Goal: Task Accomplishment & Management: Manage account settings

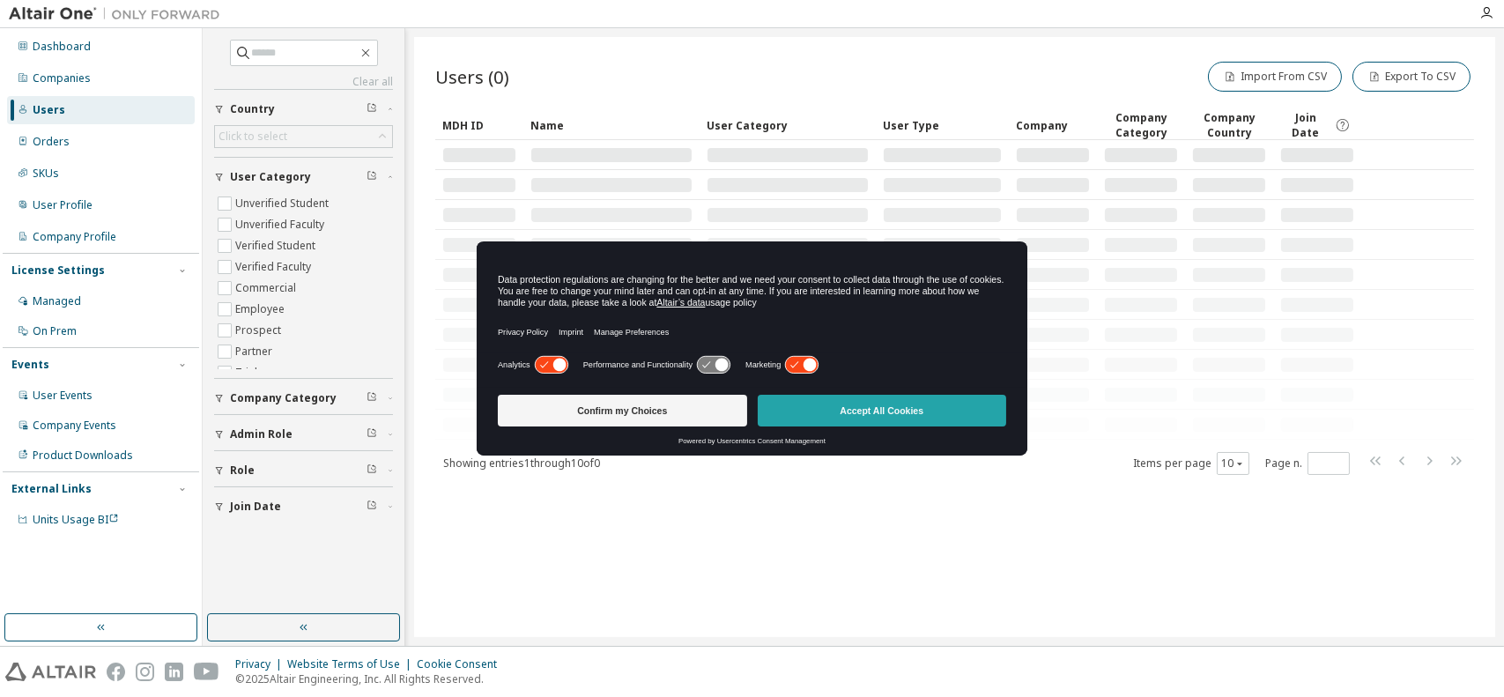
click at [866, 411] on button "Accept All Cookies" at bounding box center [882, 411] width 249 height 32
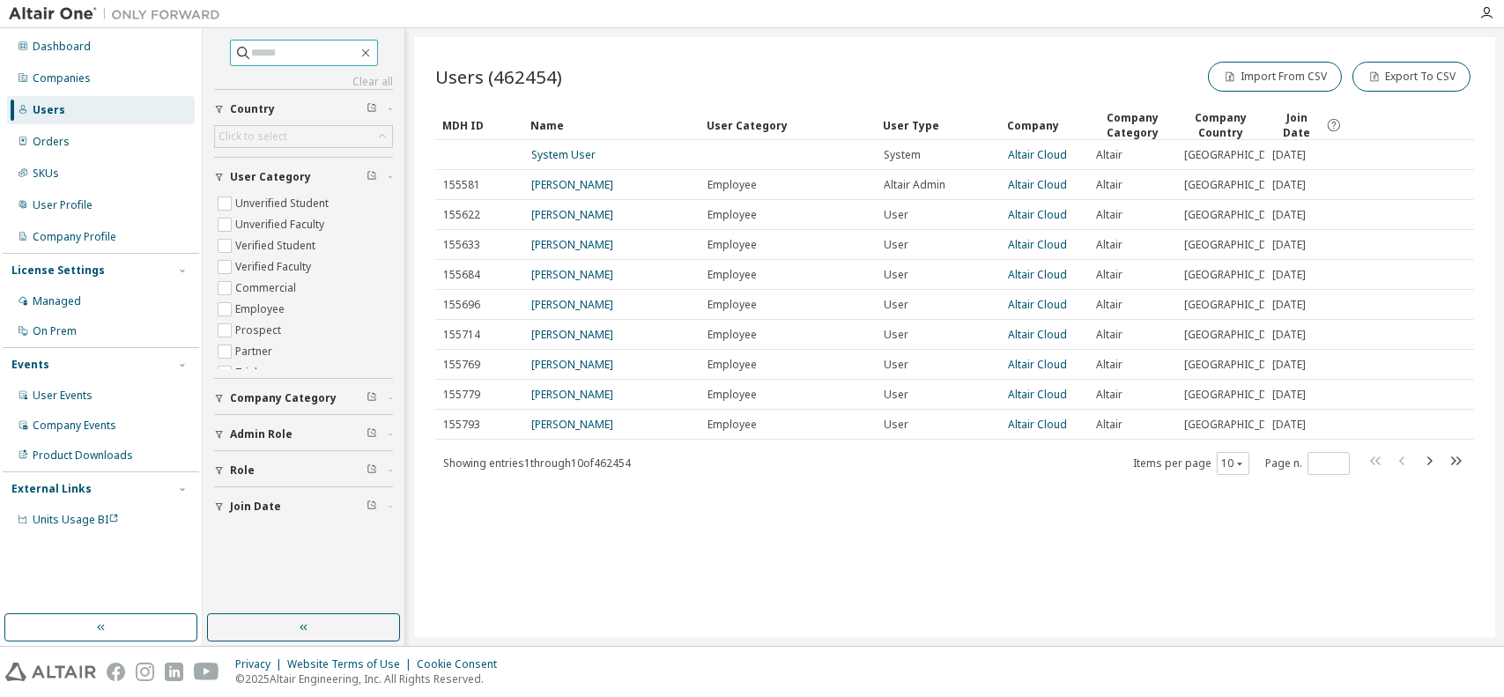
click at [267, 56] on input "text" at bounding box center [305, 53] width 106 height 18
click at [127, 68] on div "Companies" at bounding box center [101, 78] width 188 height 28
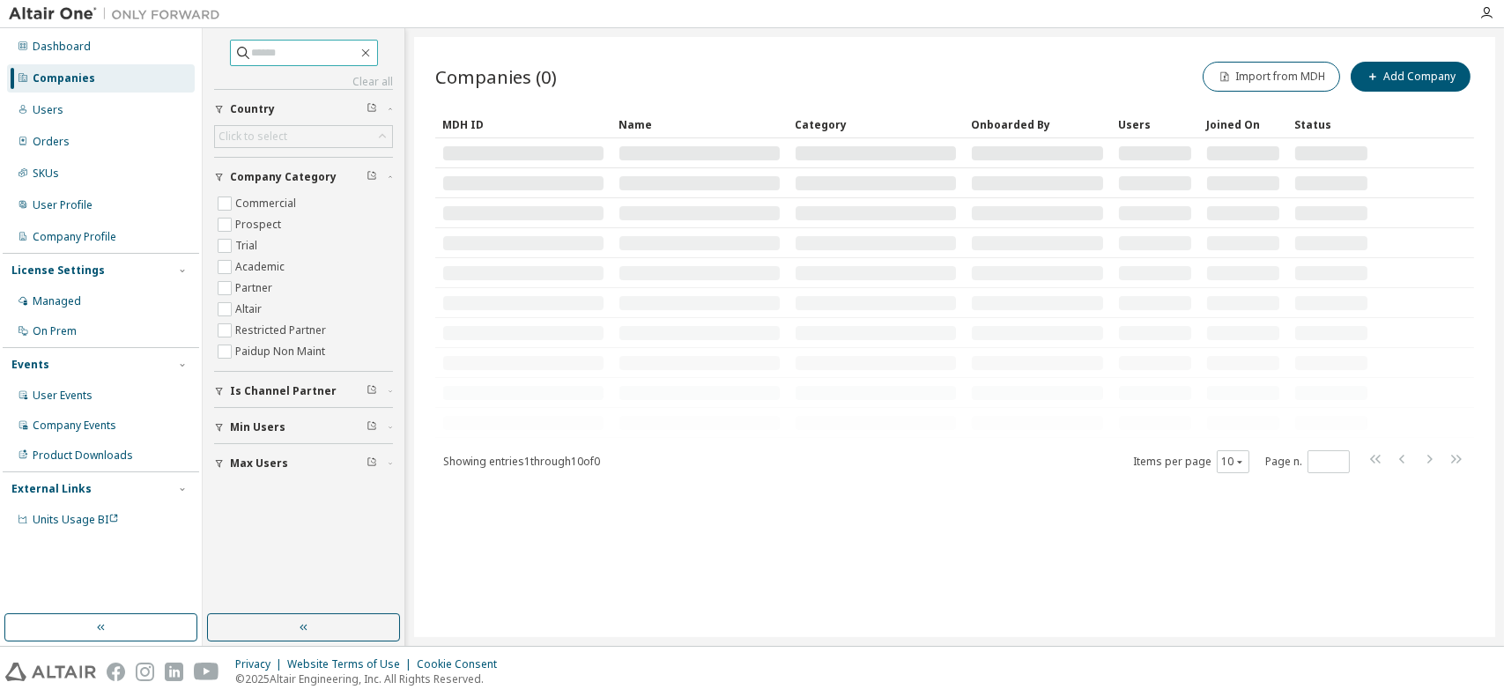
click at [280, 55] on input "text" at bounding box center [305, 53] width 106 height 18
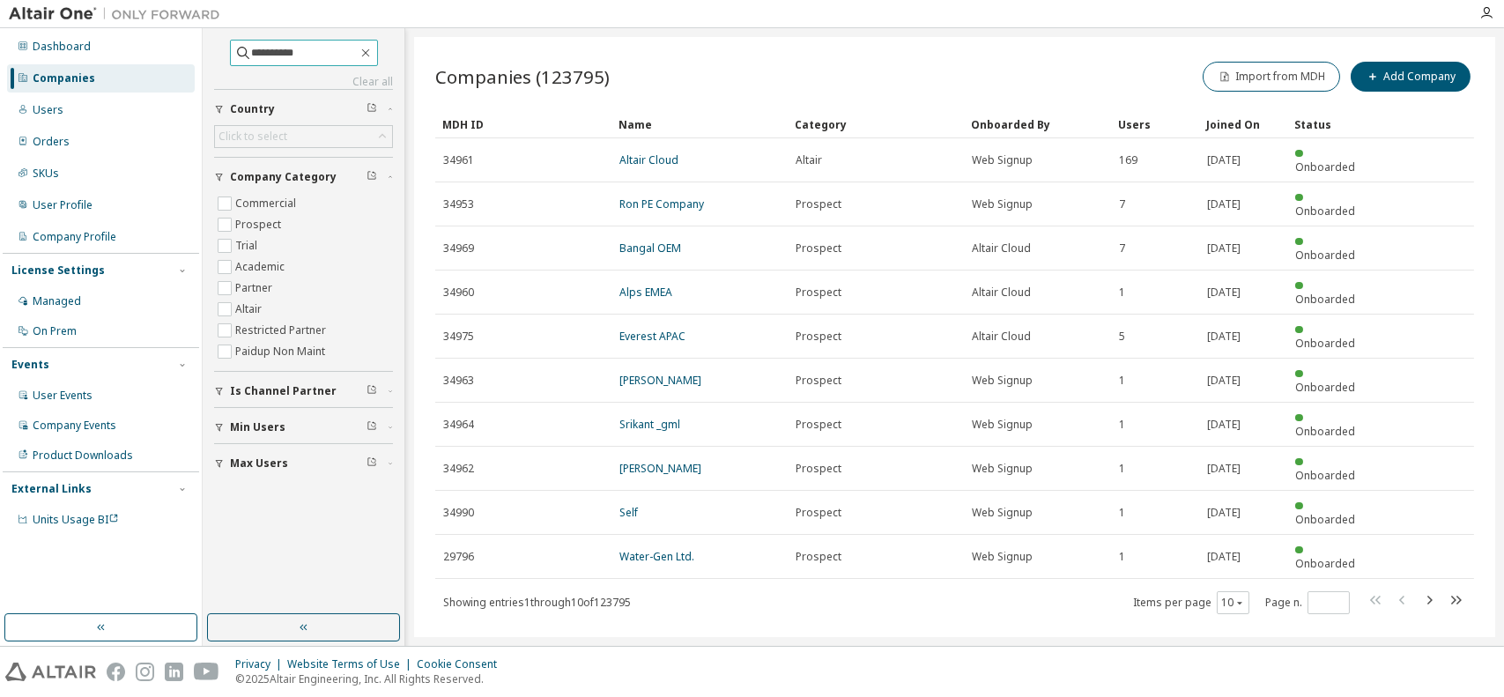
type input "**********"
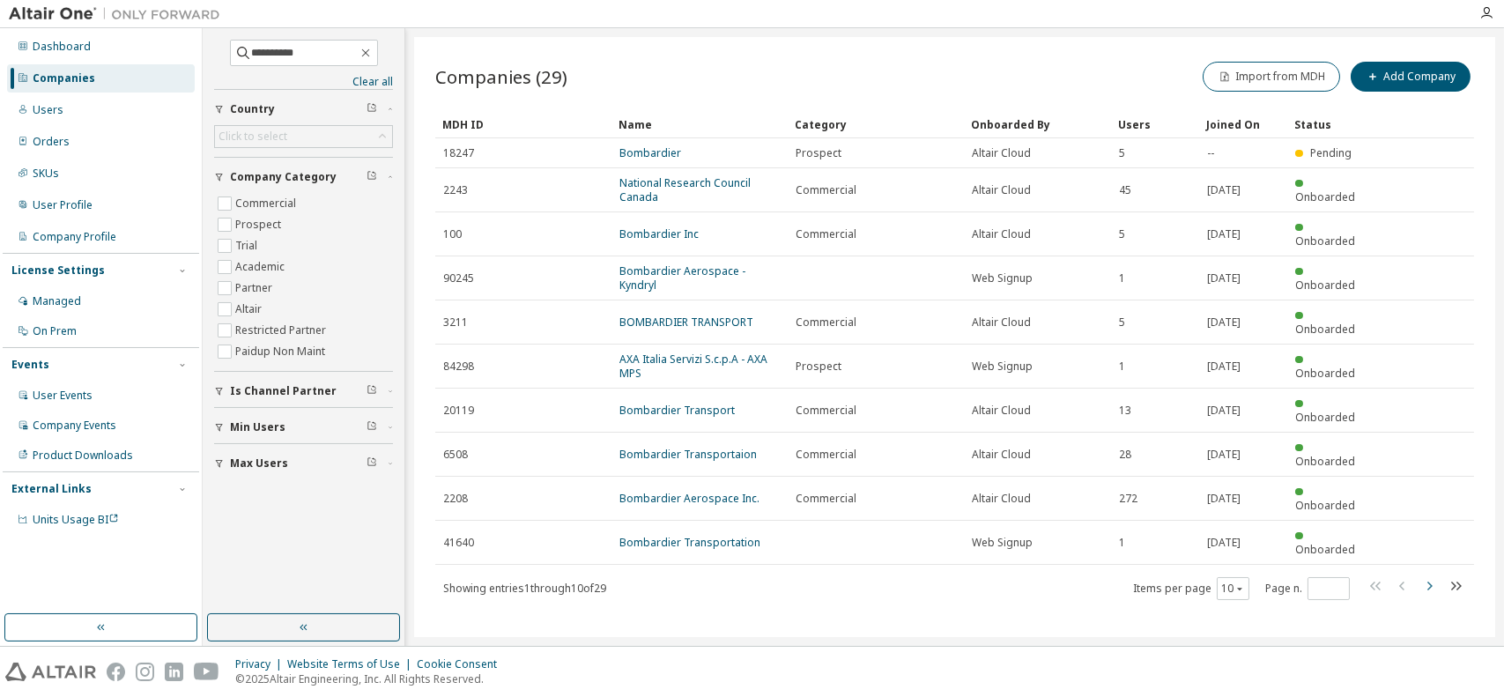
click at [1428, 575] on icon "button" at bounding box center [1429, 585] width 21 height 21
type input "*"
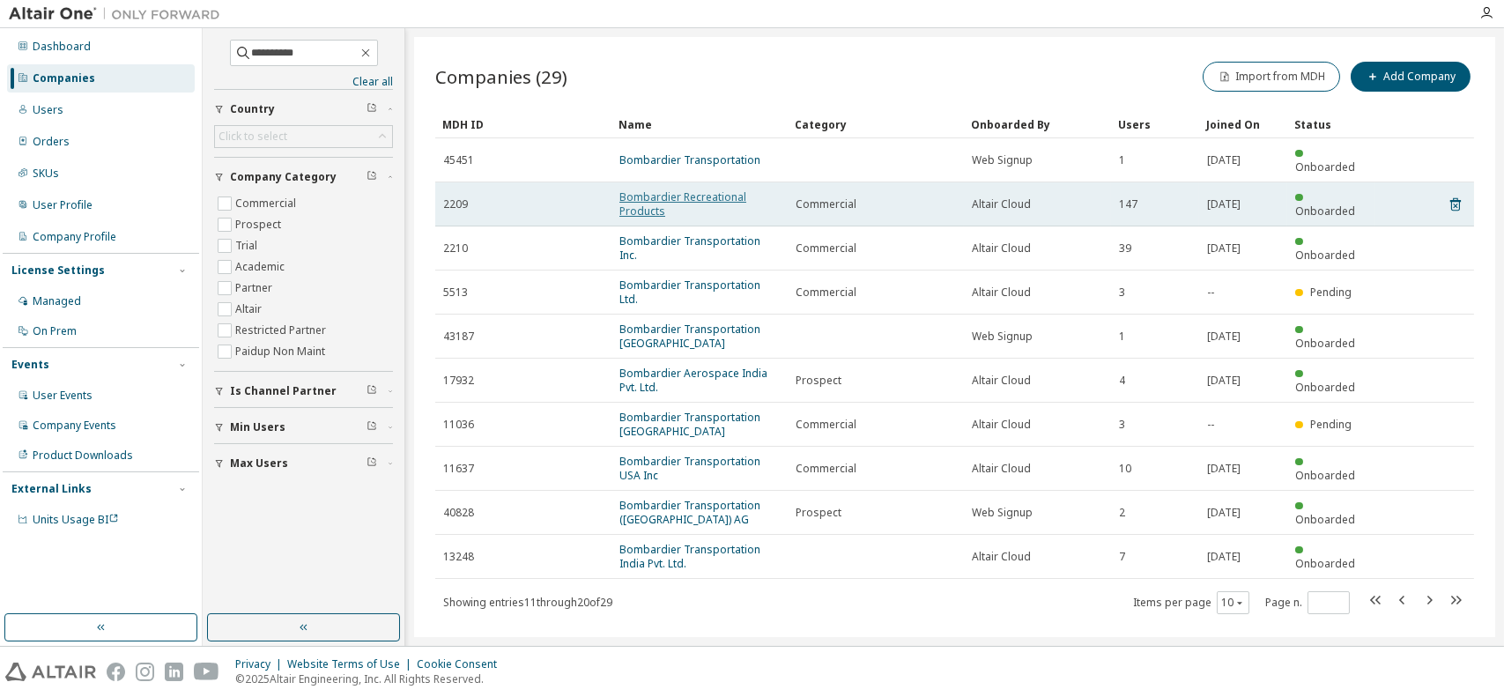
click at [693, 189] on link "Bombardier Recreational Products" at bounding box center [682, 203] width 127 height 29
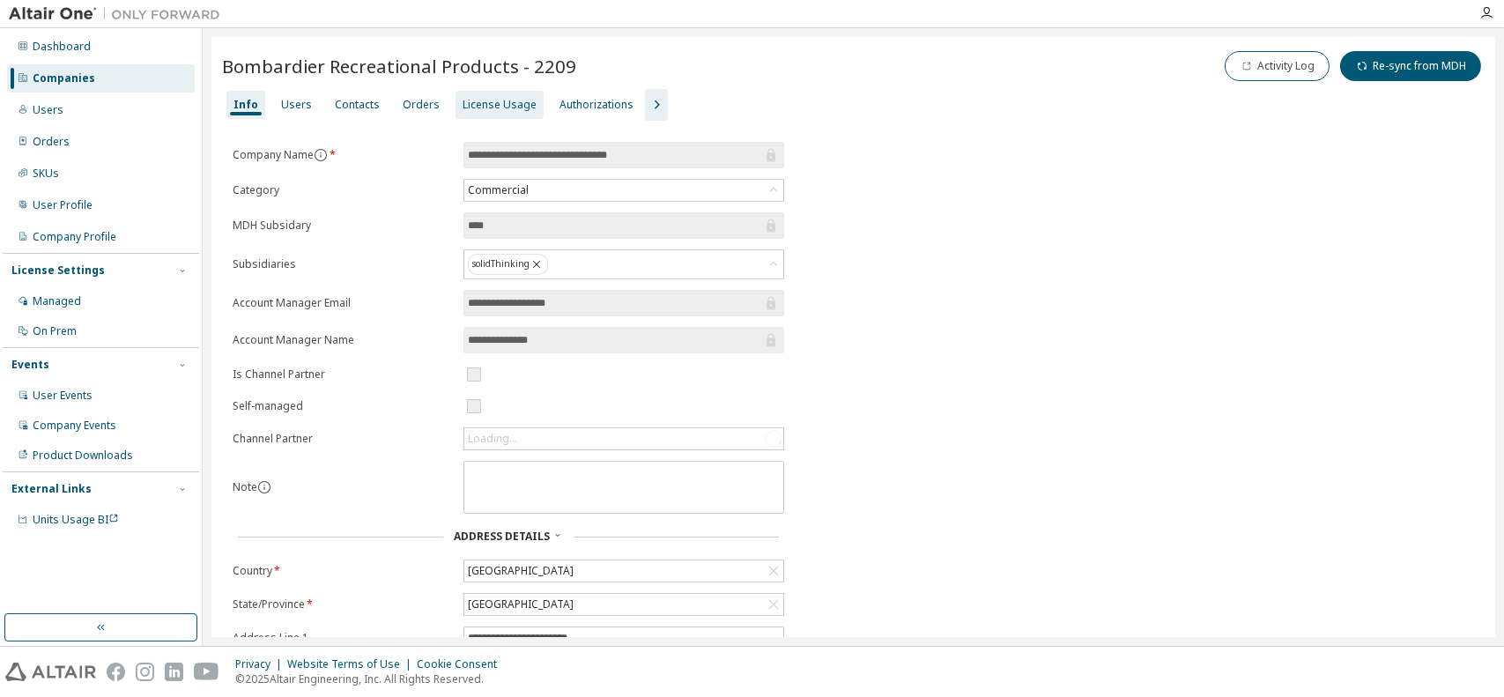
click at [497, 98] on div "License Usage" at bounding box center [500, 105] width 74 height 14
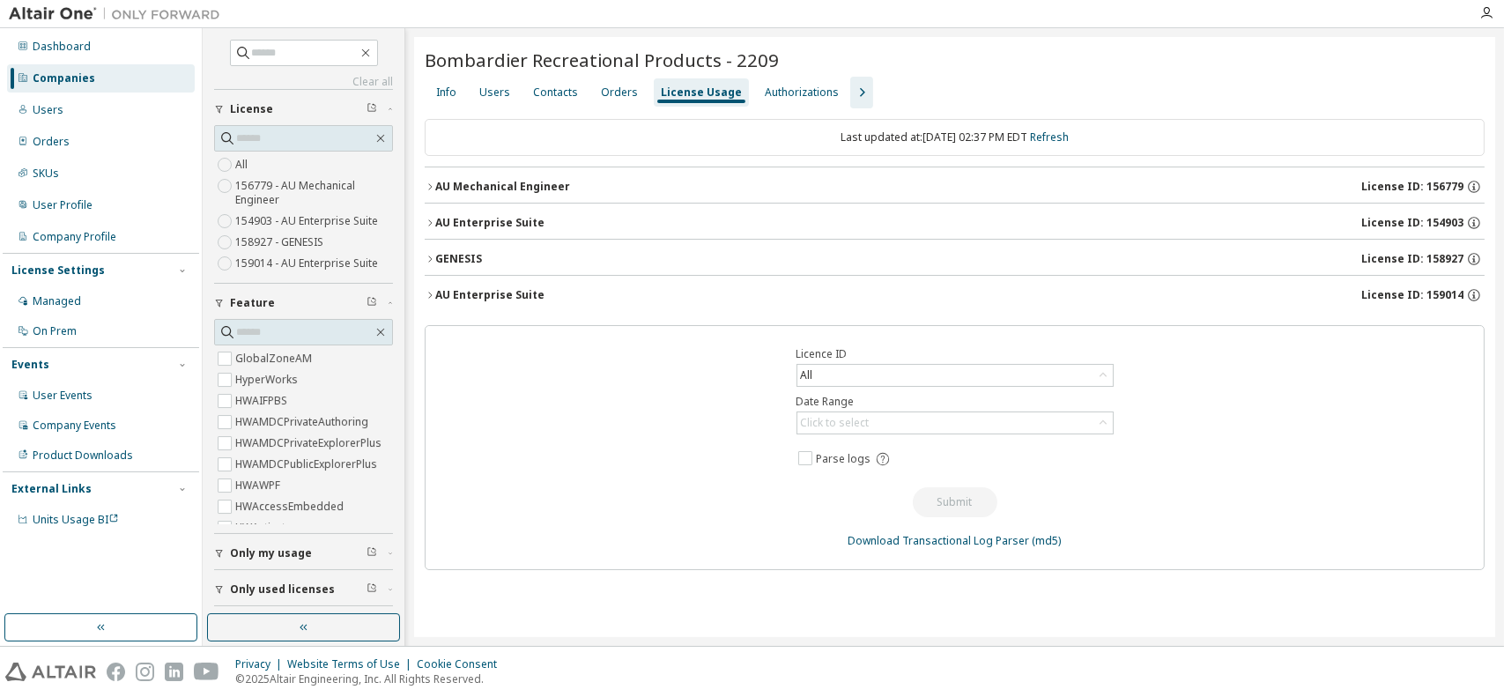
click at [431, 290] on icon "button" at bounding box center [430, 295] width 11 height 11
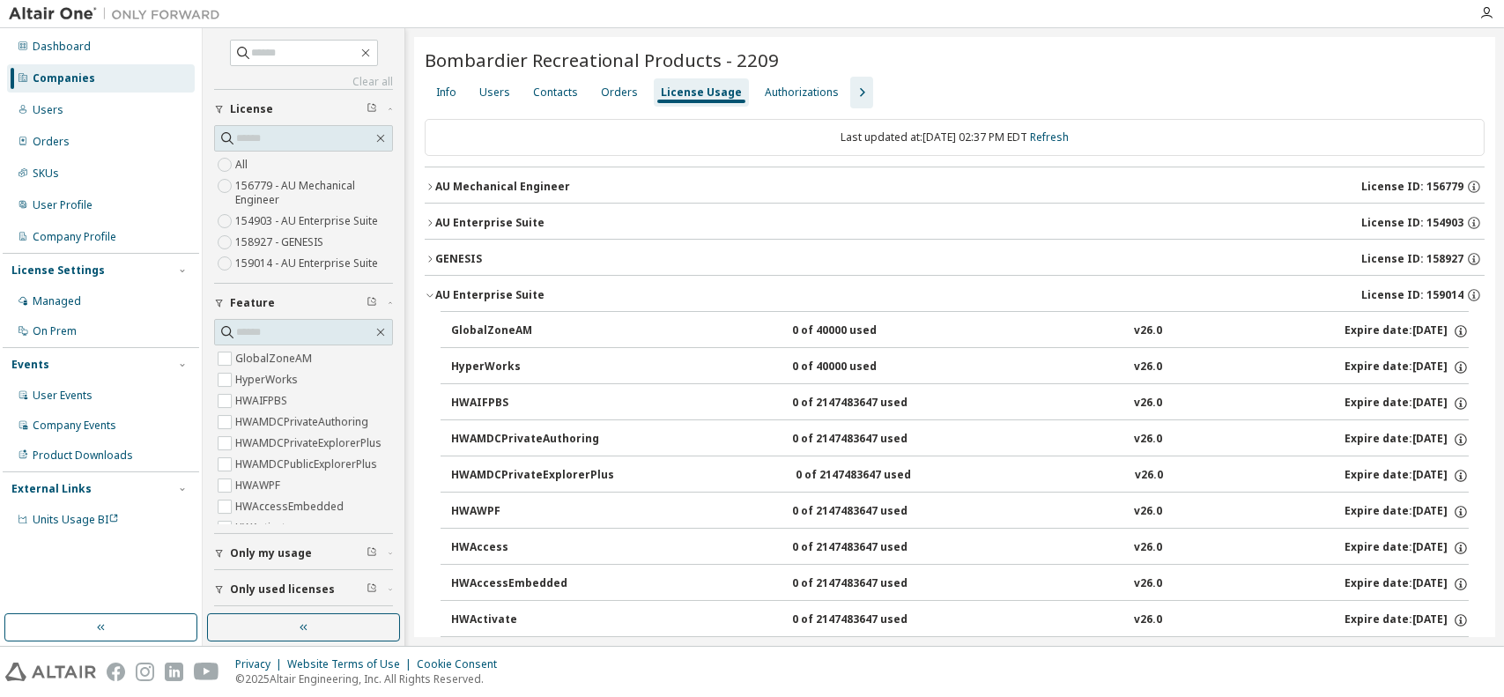
click at [1167, 70] on div "Bombardier Recreational Products - 2209" at bounding box center [955, 60] width 1060 height 25
click at [788, 93] on div "Authorizations" at bounding box center [802, 92] width 74 height 14
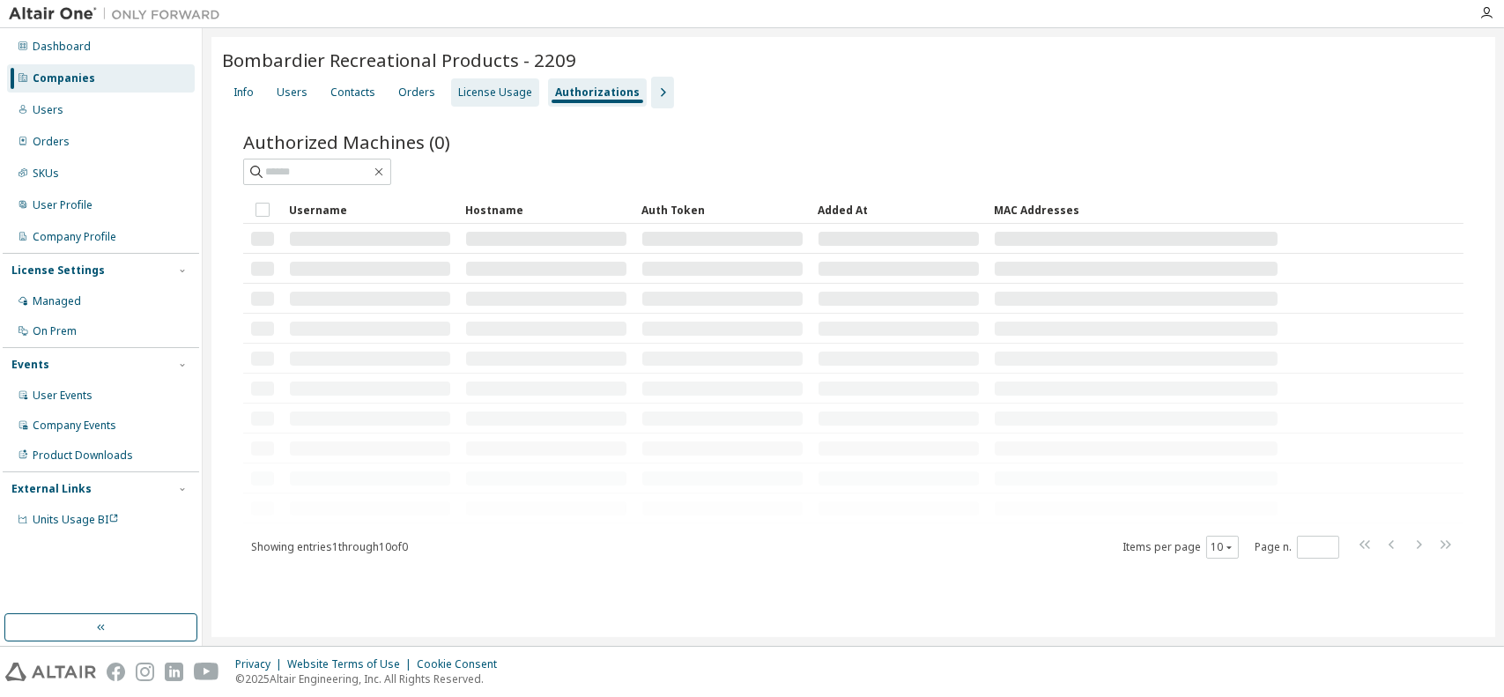
click at [504, 89] on div "License Usage" at bounding box center [495, 92] width 74 height 14
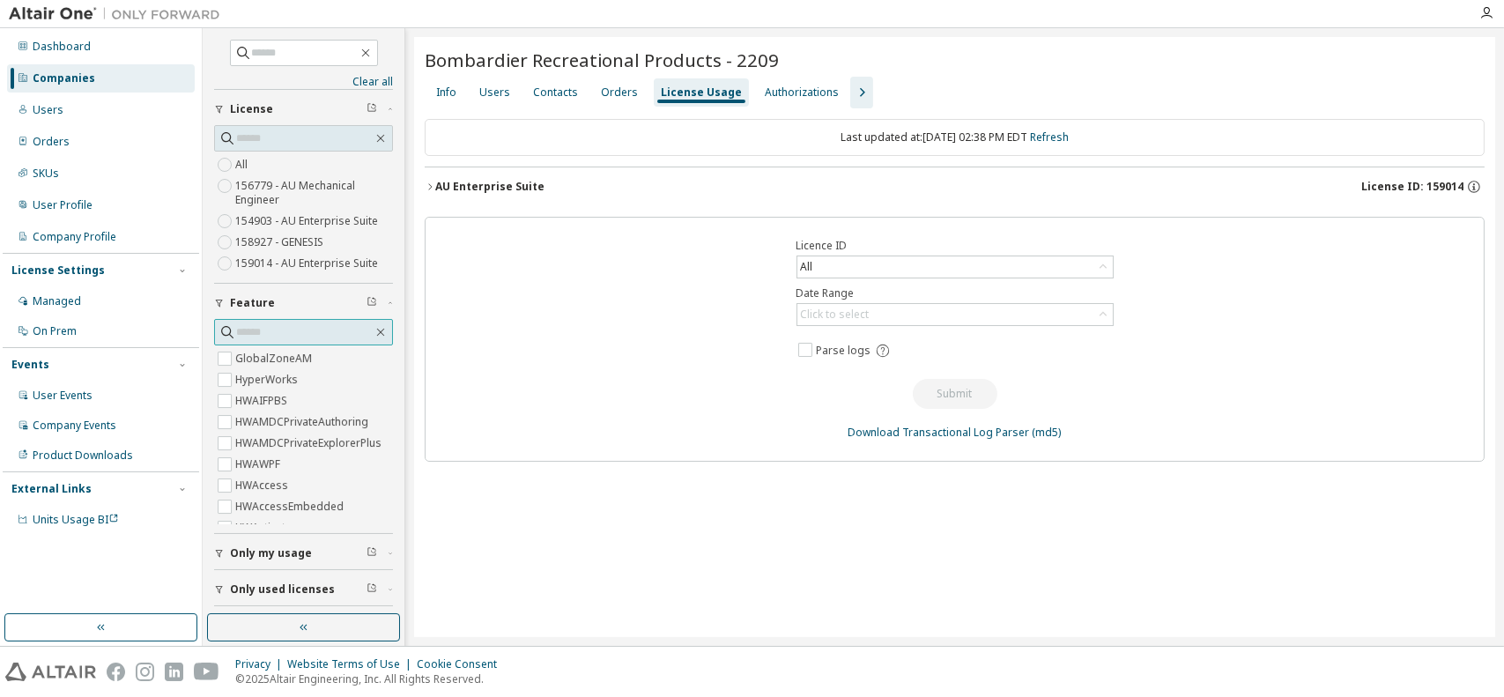
click at [301, 337] on input "text" at bounding box center [304, 332] width 137 height 18
type input "*"
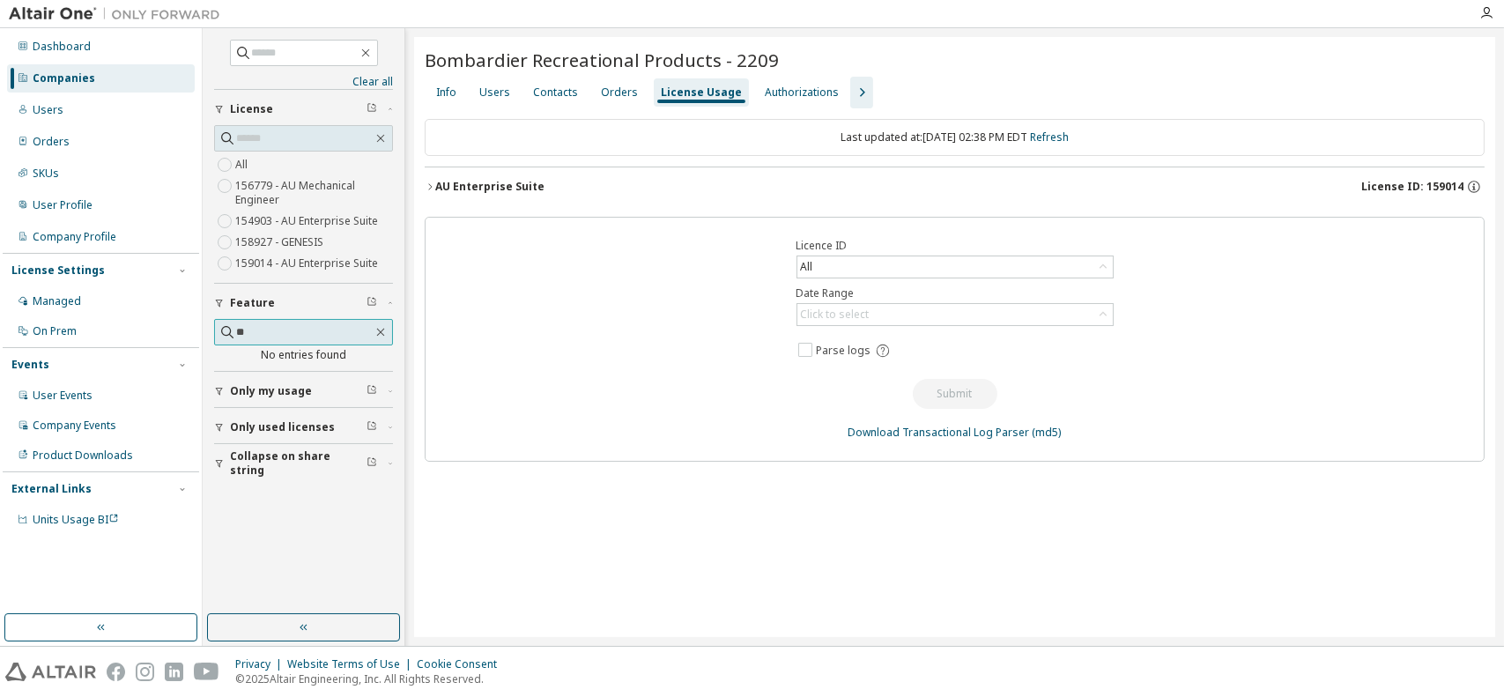
type input "*"
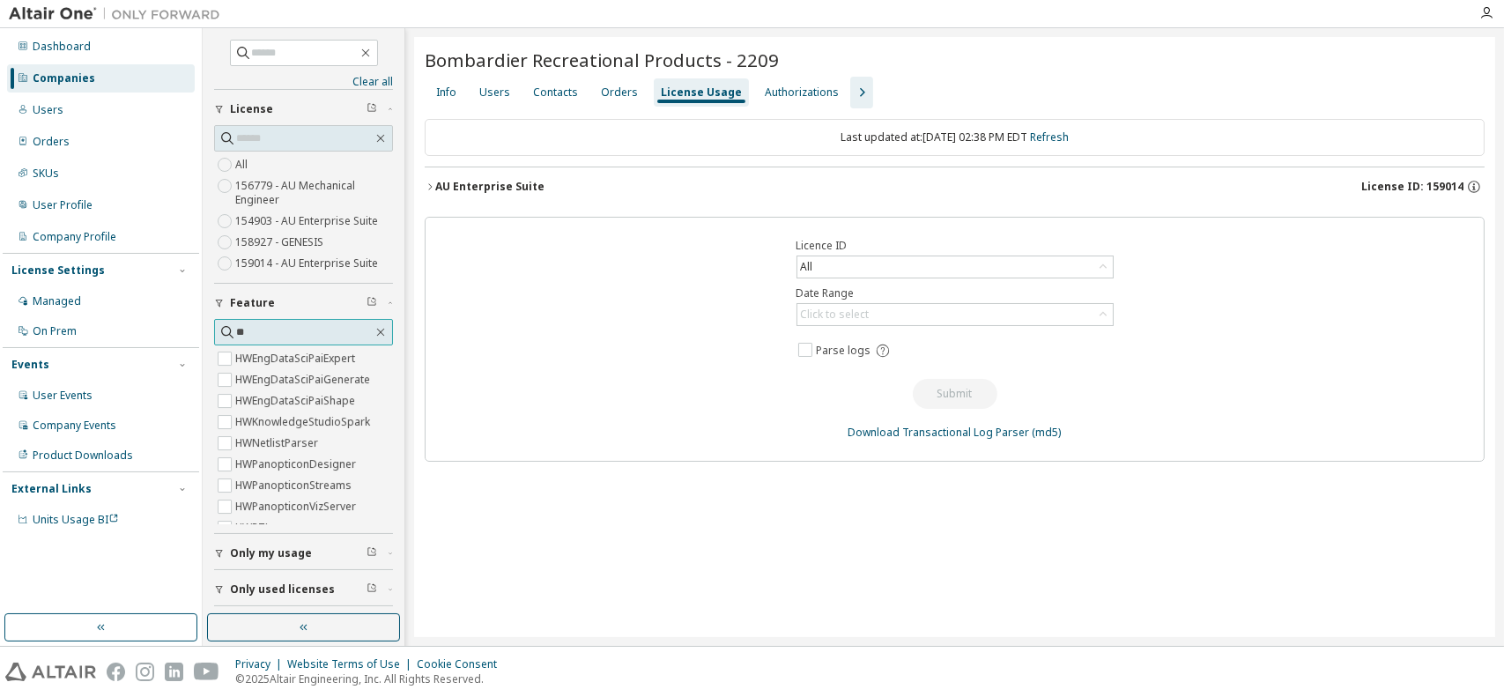
type input "*"
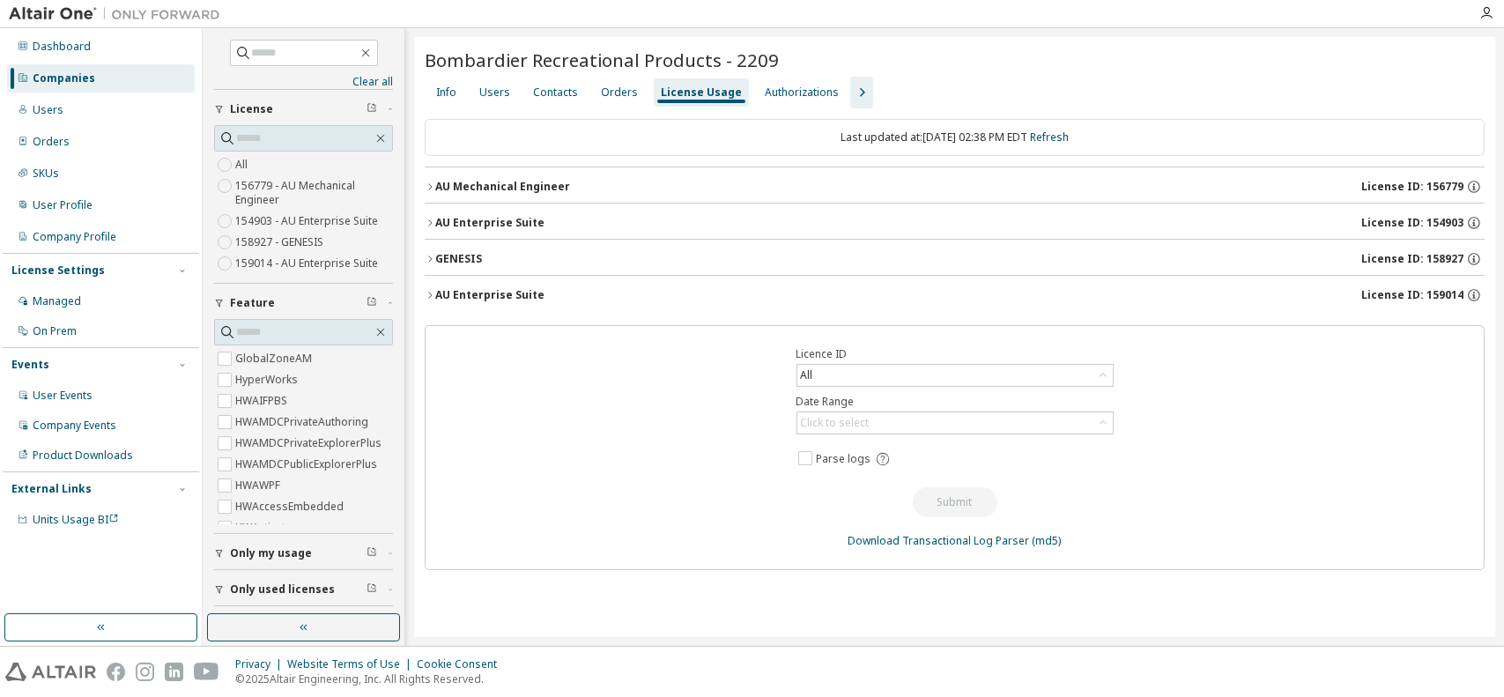
click at [430, 293] on icon "button" at bounding box center [430, 295] width 11 height 11
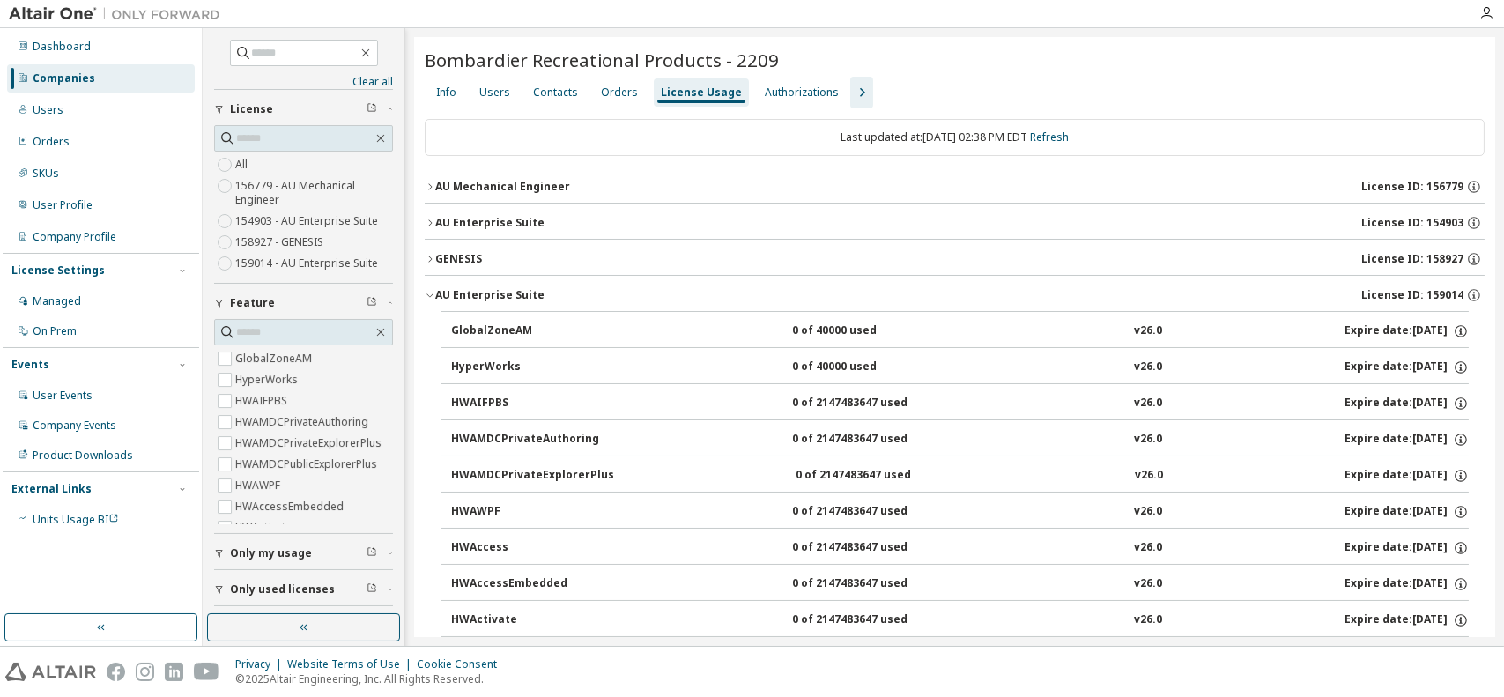
click at [851, 95] on icon "button" at bounding box center [861, 92] width 21 height 21
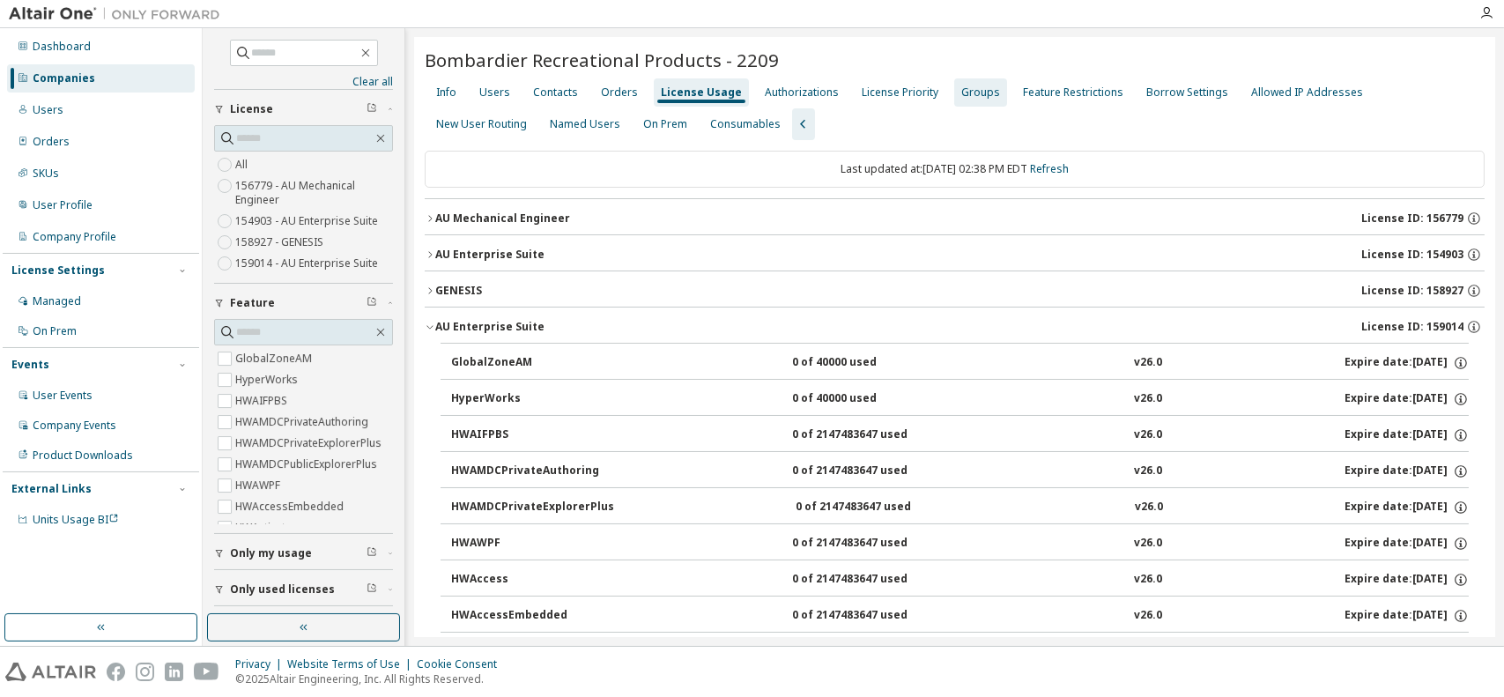
click at [983, 97] on div "Groups" at bounding box center [980, 92] width 53 height 28
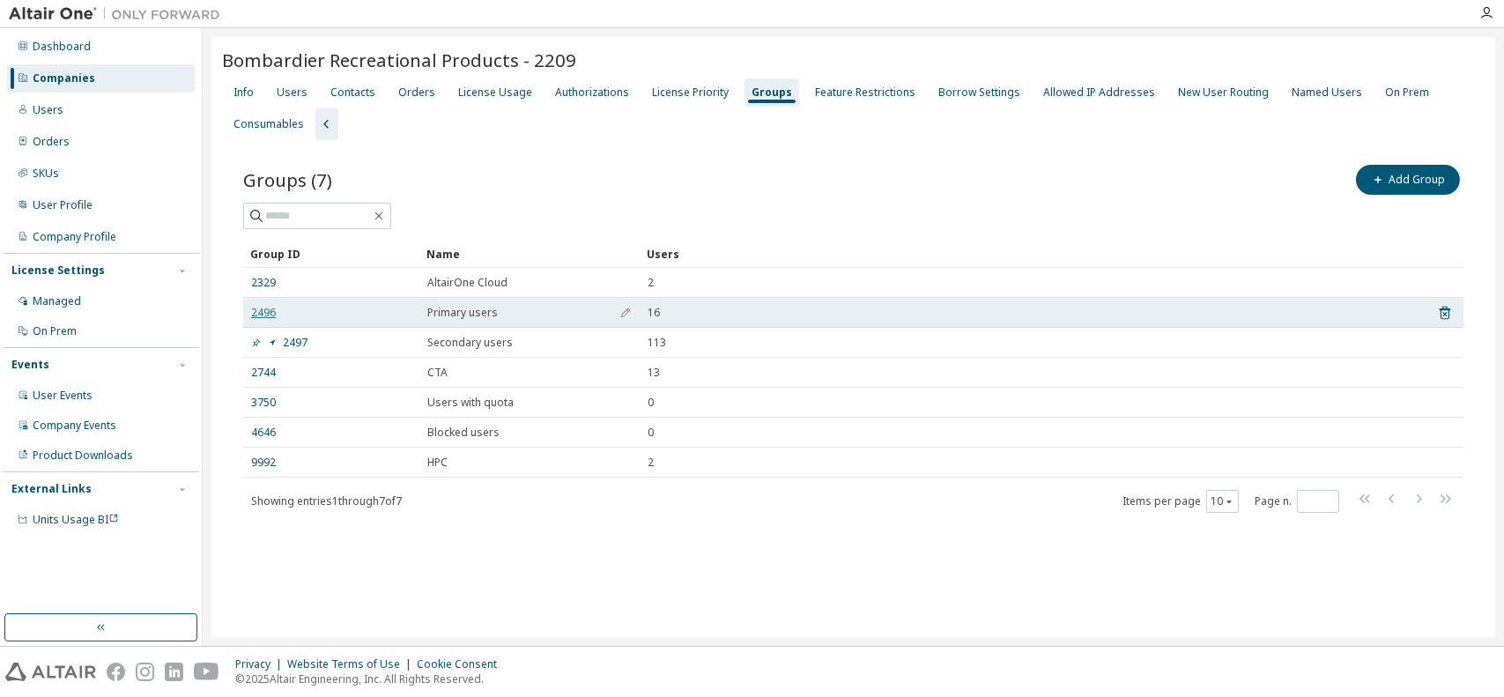
click at [269, 312] on link "2496" at bounding box center [263, 313] width 25 height 14
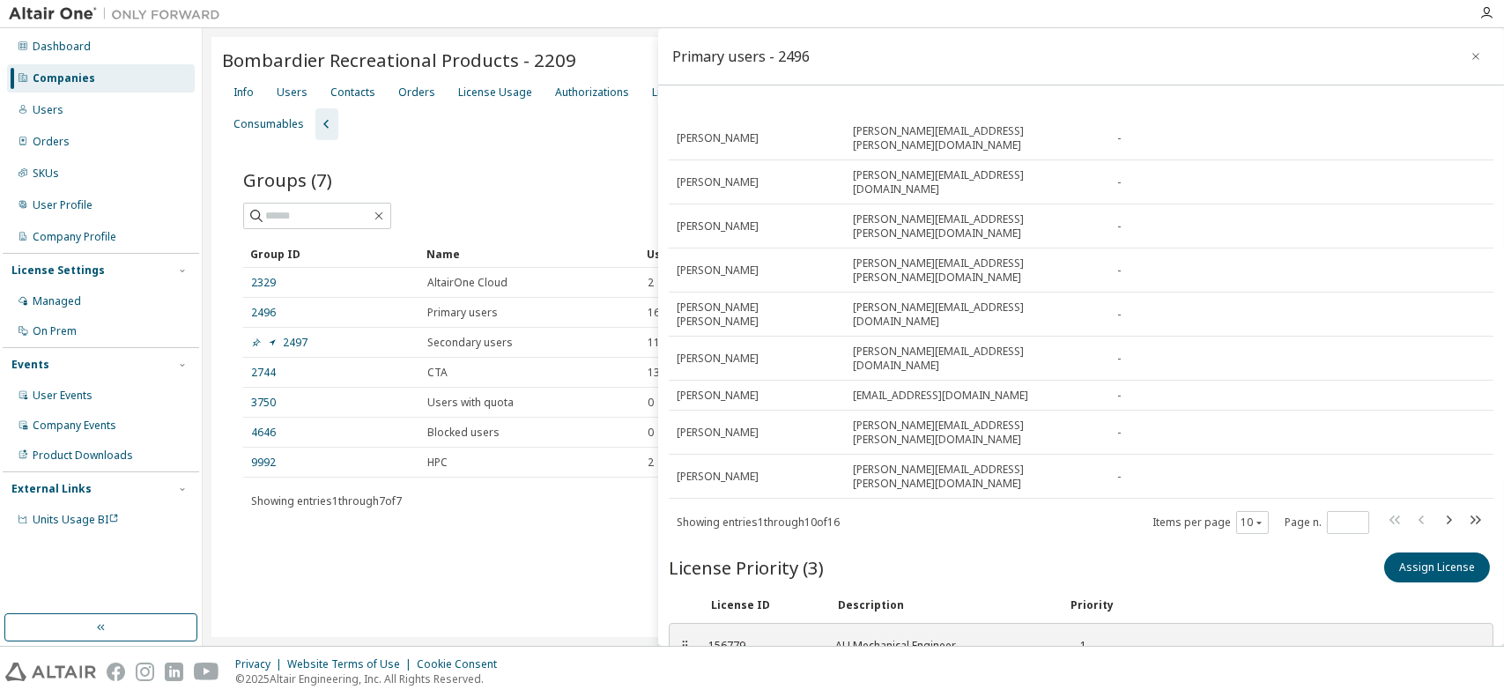
scroll to position [176, 0]
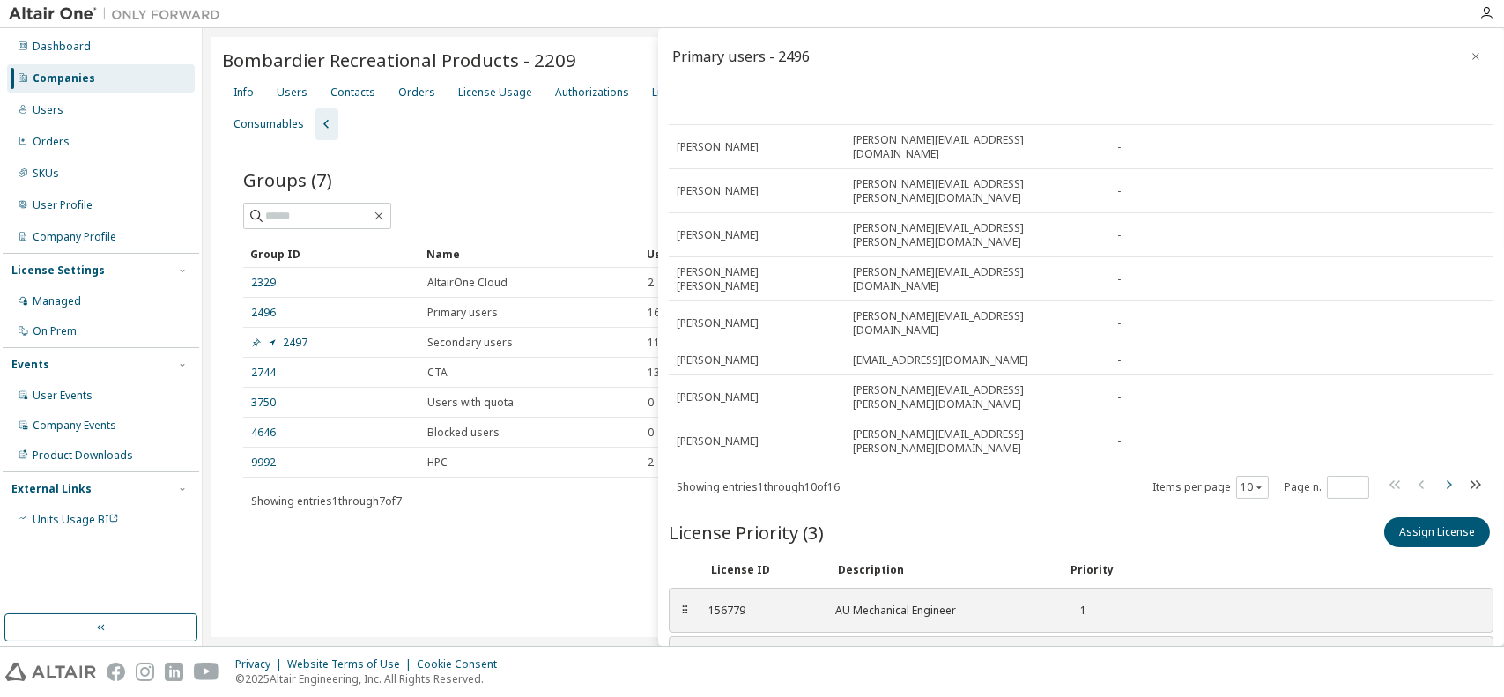
click at [1447, 480] on icon "button" at bounding box center [1449, 484] width 5 height 9
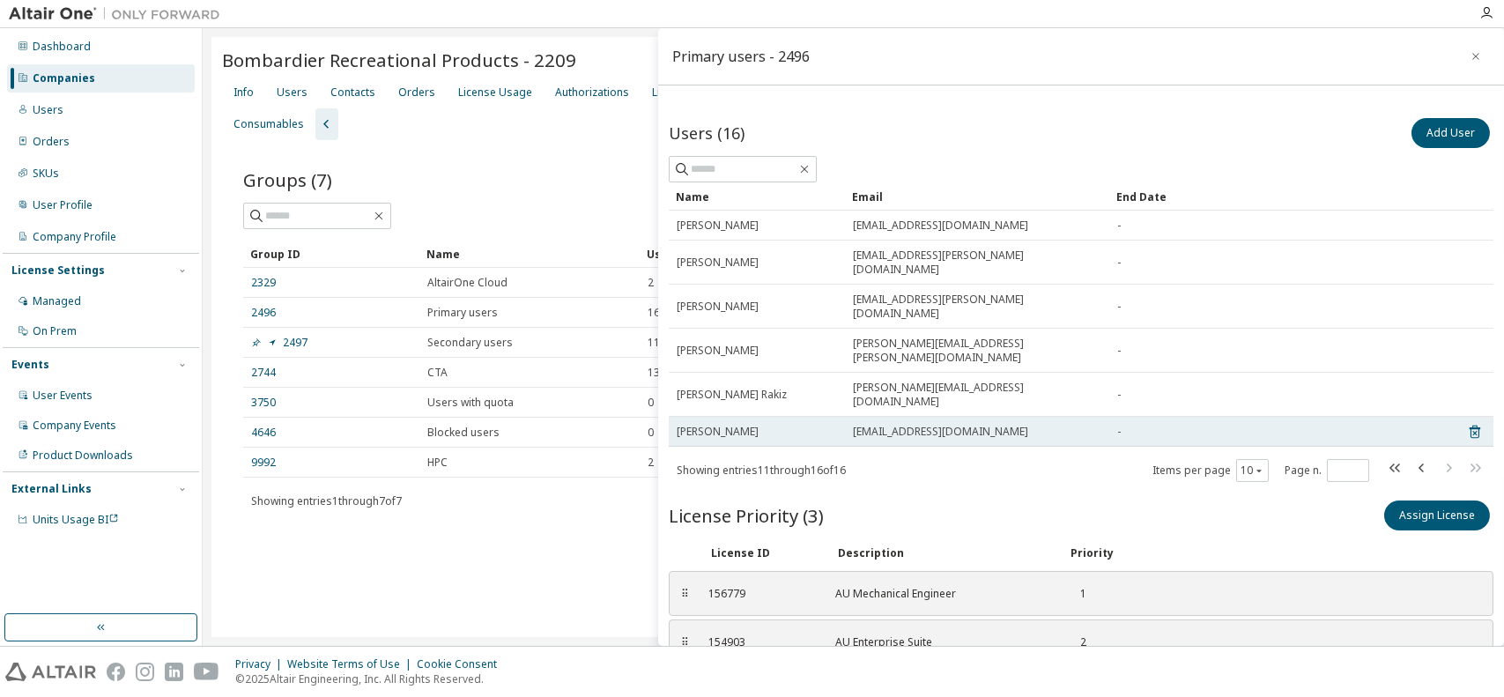
scroll to position [0, 0]
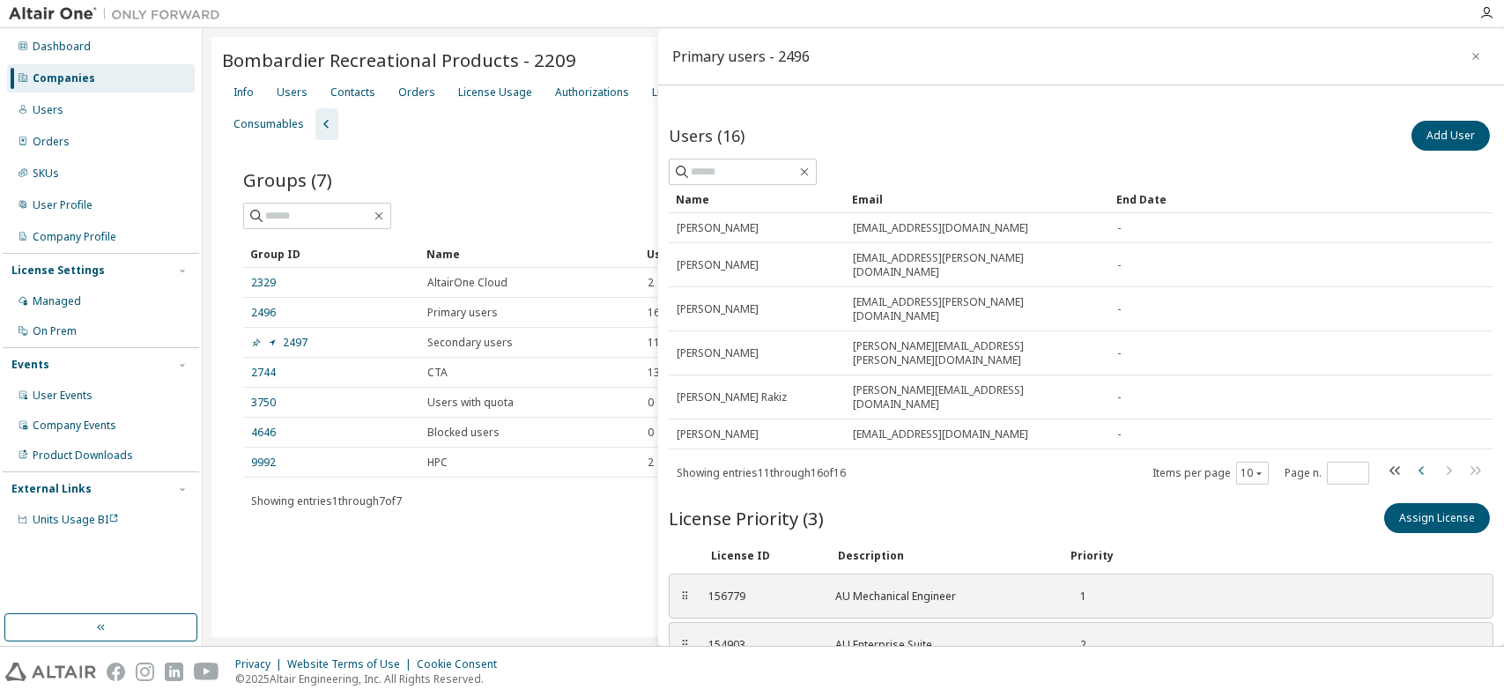
click at [1412, 460] on icon "button" at bounding box center [1422, 470] width 21 height 21
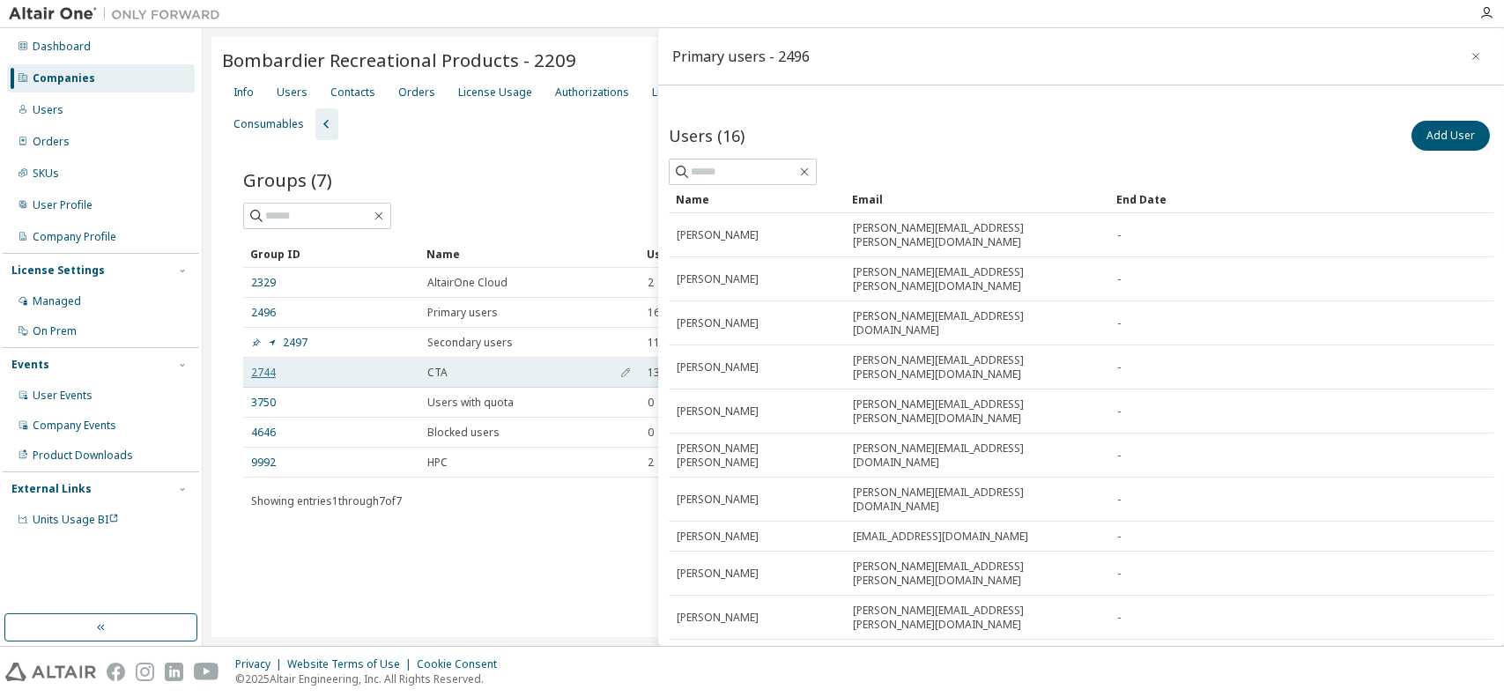
click at [253, 374] on link "2744" at bounding box center [263, 373] width 25 height 14
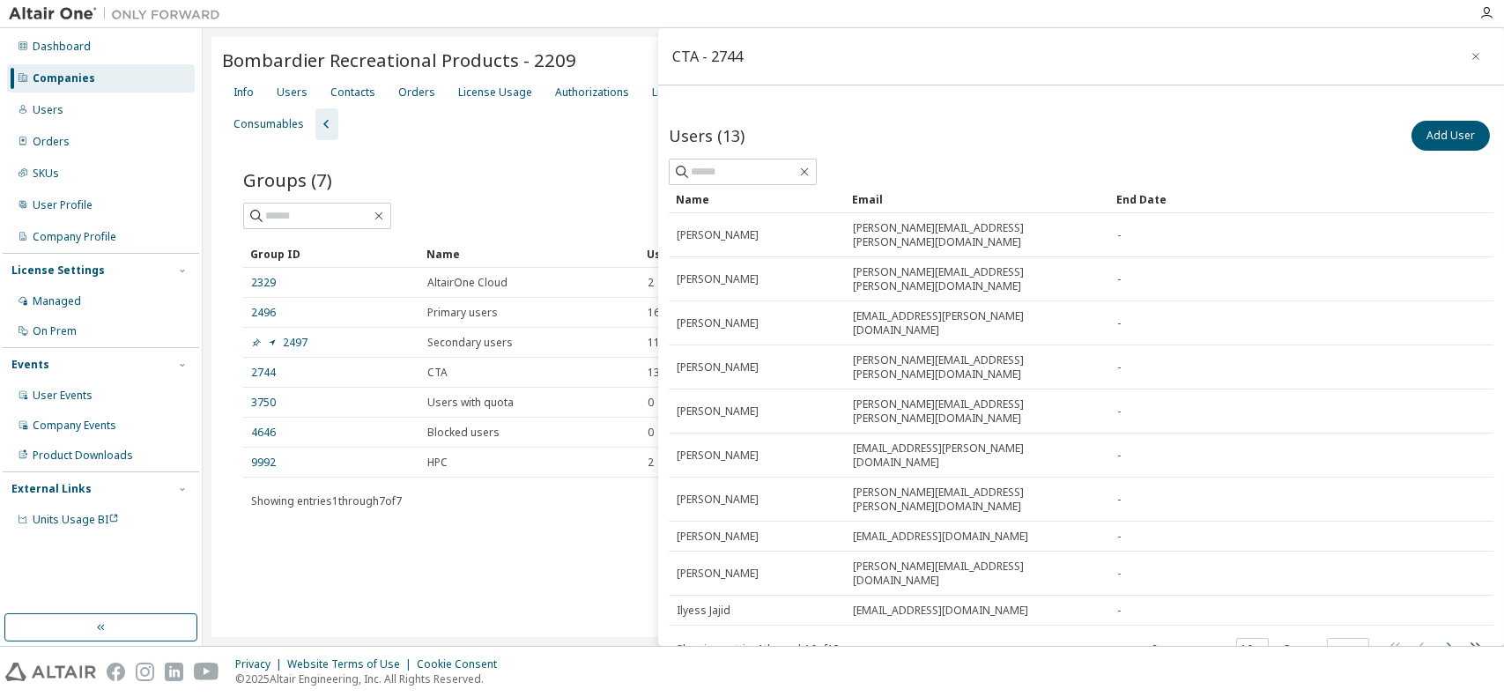
click at [1438, 636] on icon "button" at bounding box center [1448, 646] width 21 height 21
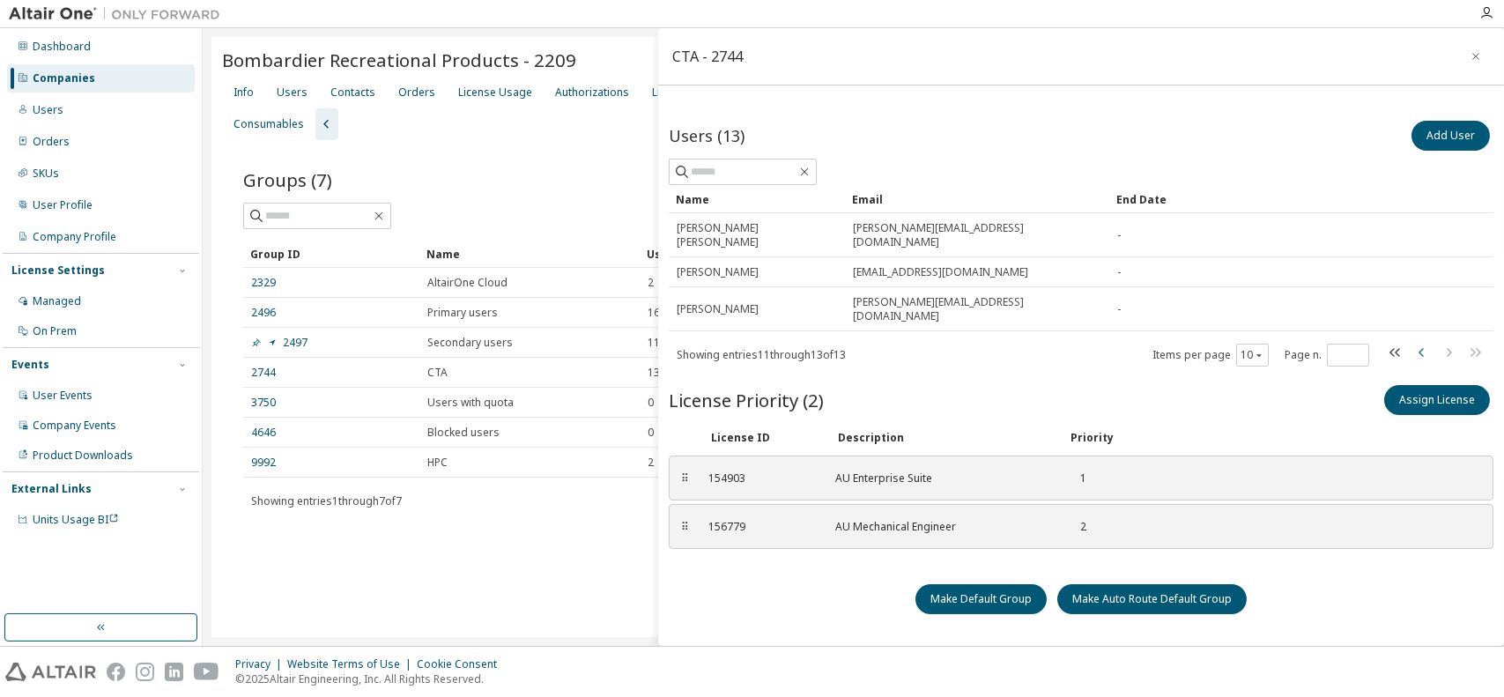
click at [1412, 342] on icon "button" at bounding box center [1422, 352] width 21 height 21
type input "*"
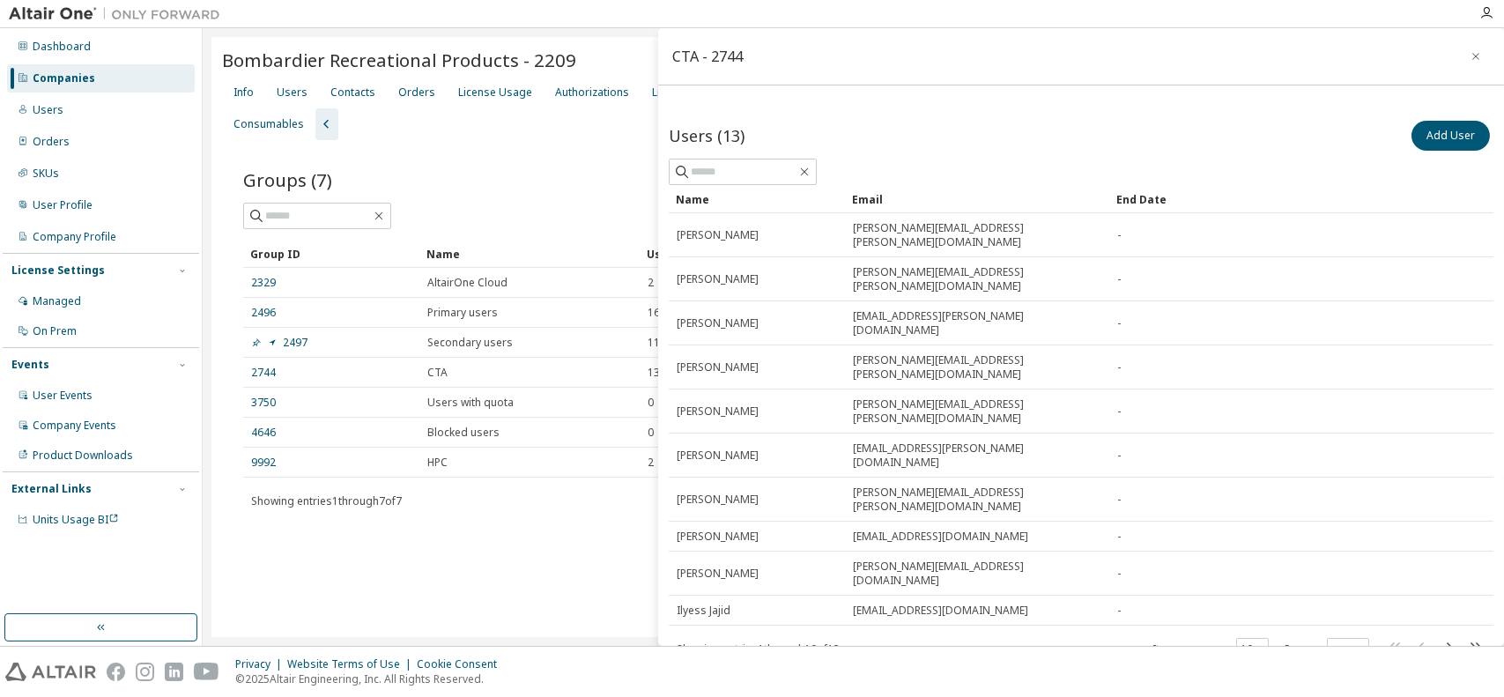
click at [466, 555] on div "Groups (7) Add Group Clear Load Save Save As Field Operator Value Select filter…" at bounding box center [853, 349] width 1263 height 419
click at [1470, 54] on icon "button" at bounding box center [1476, 56] width 12 height 14
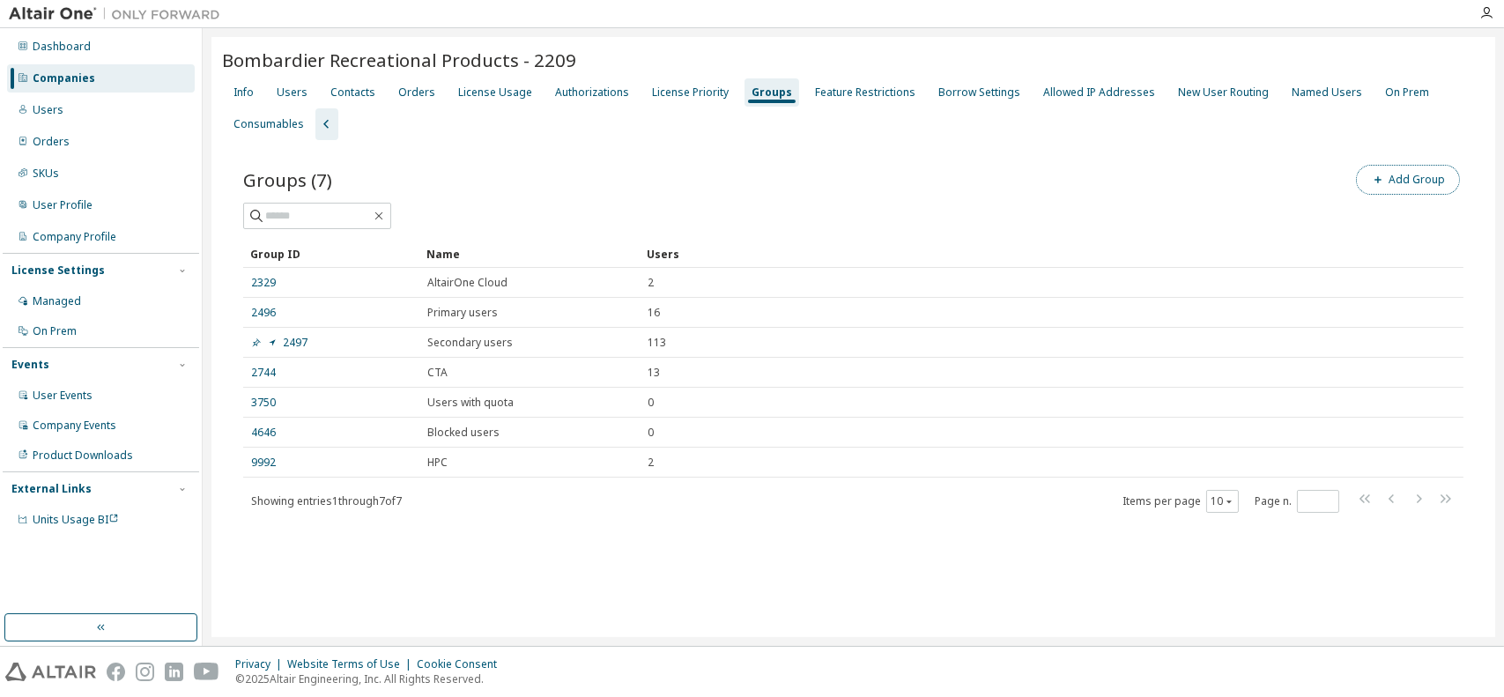
click at [1403, 187] on button "Add Group" at bounding box center [1408, 180] width 104 height 30
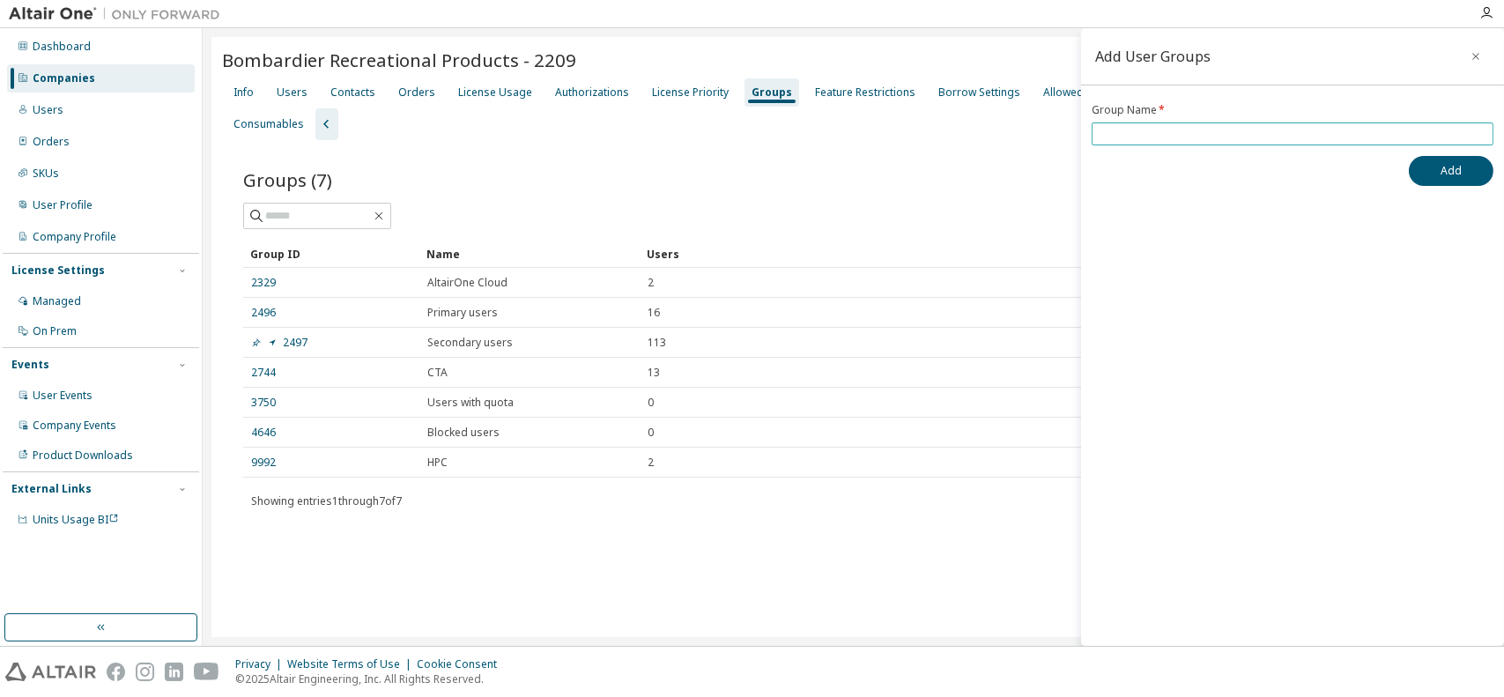
click at [1379, 136] on input "text" at bounding box center [1292, 134] width 393 height 14
type input "*"
type input "**********"
click at [1442, 169] on button "Add" at bounding box center [1451, 171] width 85 height 30
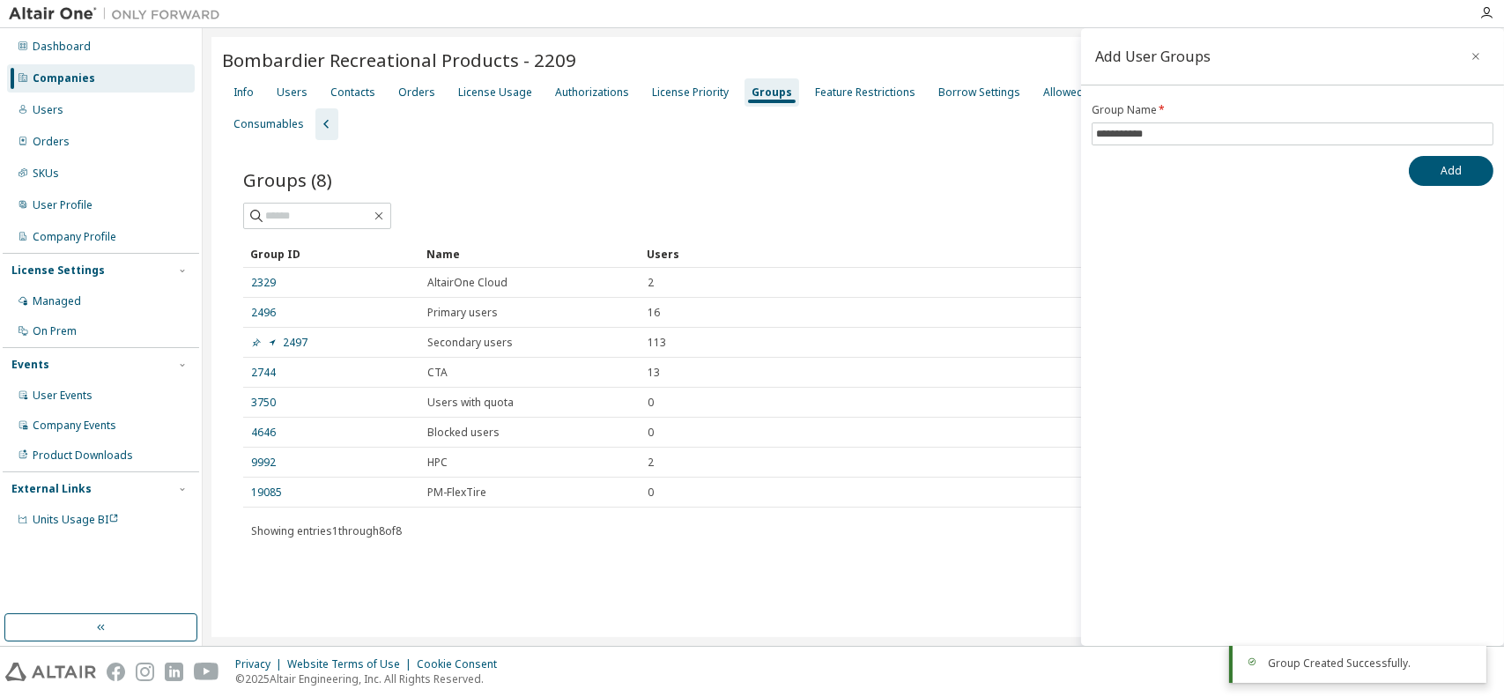
drag, startPoint x: 1482, startPoint y: 57, endPoint x: 1433, endPoint y: 76, distance: 52.7
click at [1482, 57] on button "button" at bounding box center [1476, 56] width 28 height 28
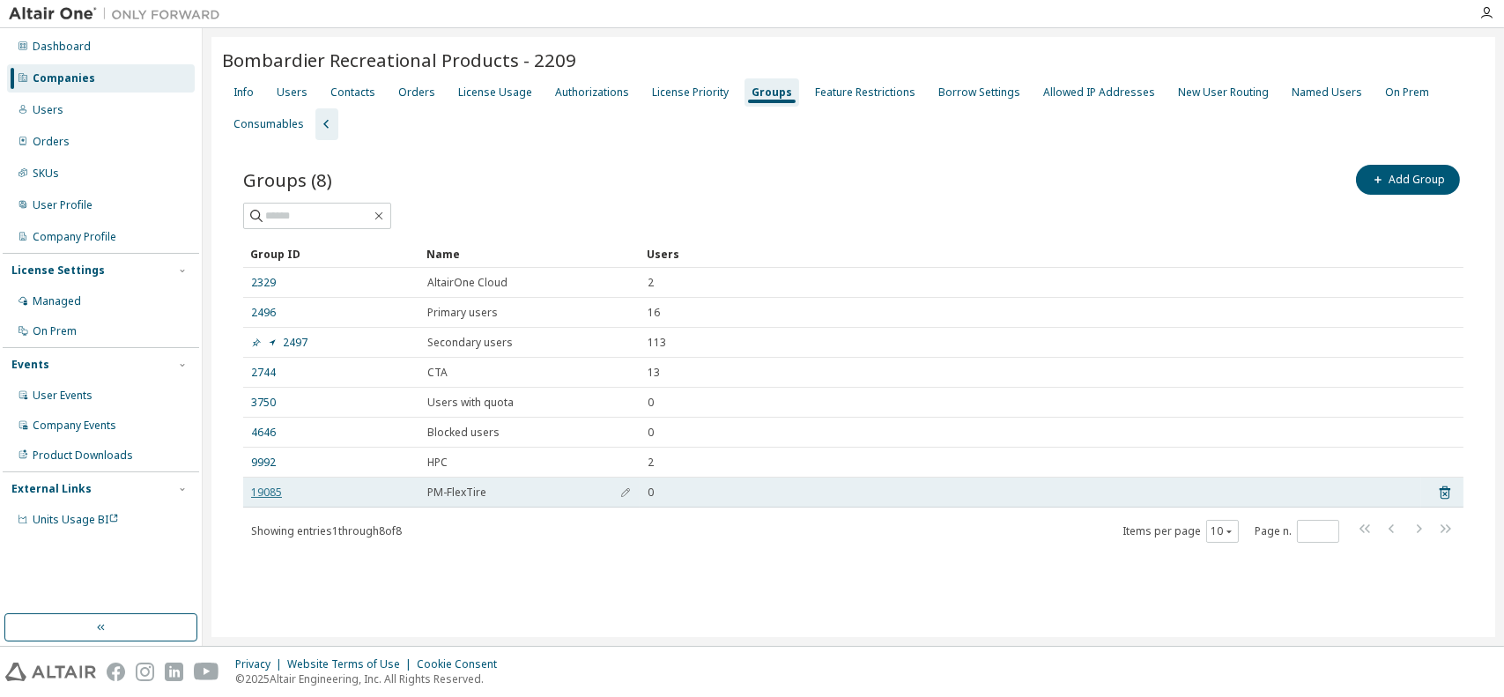
click at [266, 487] on link "19085" at bounding box center [266, 493] width 31 height 14
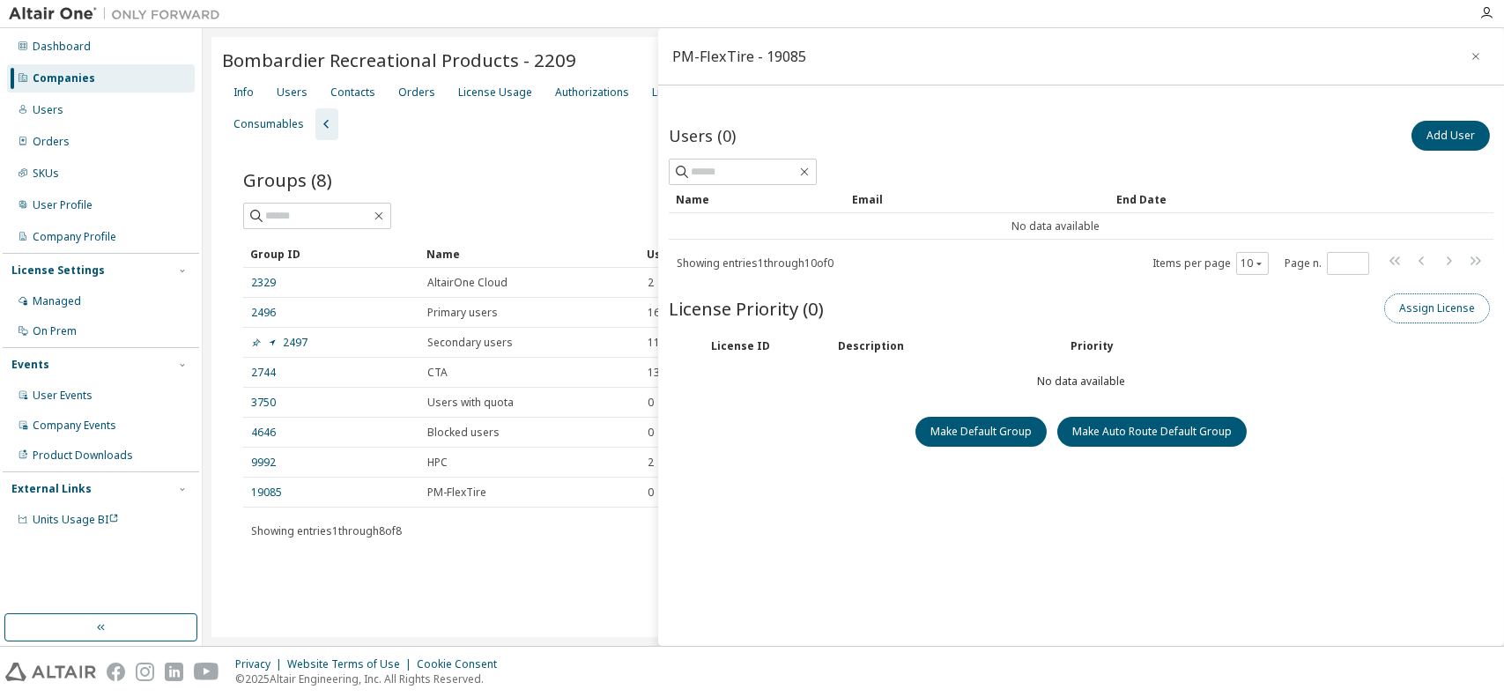
click at [1422, 313] on button "Assign License" at bounding box center [1437, 308] width 106 height 30
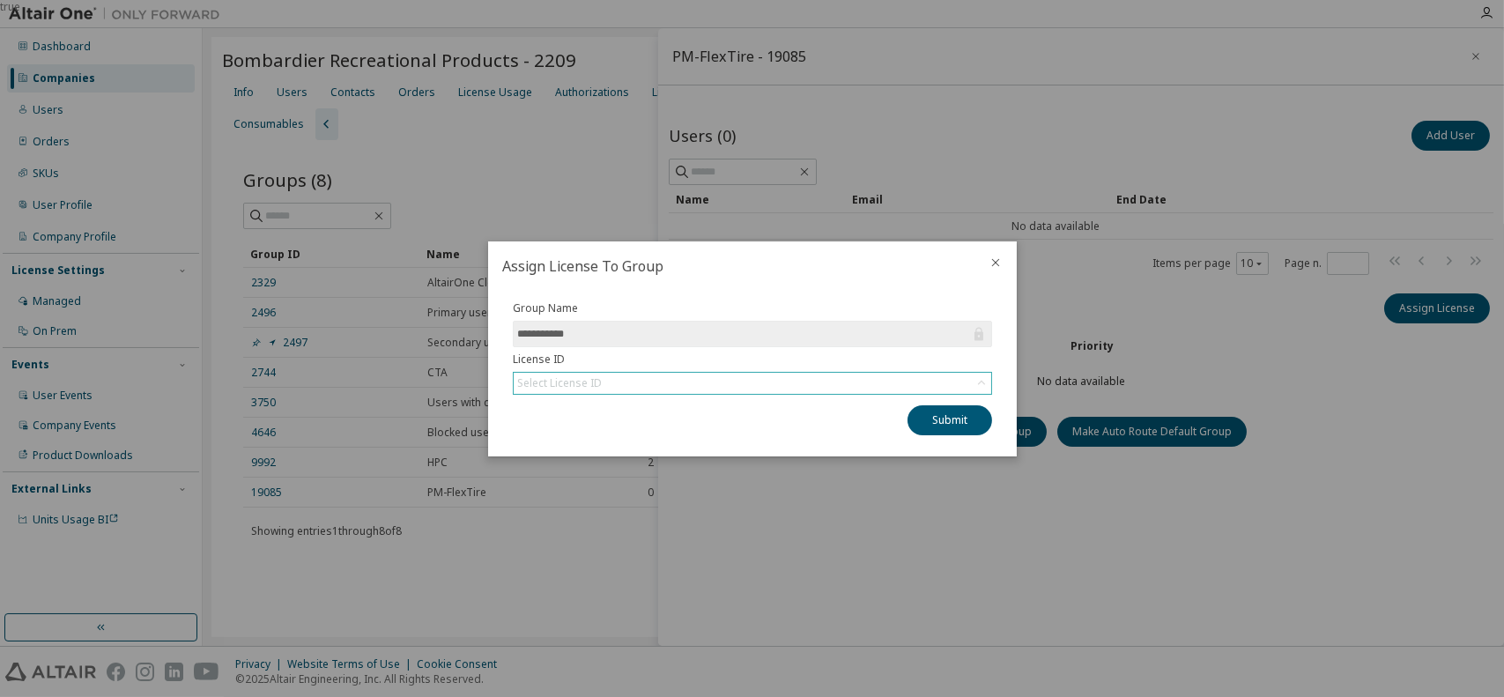
click at [725, 376] on div "Select License ID" at bounding box center [753, 383] width 478 height 21
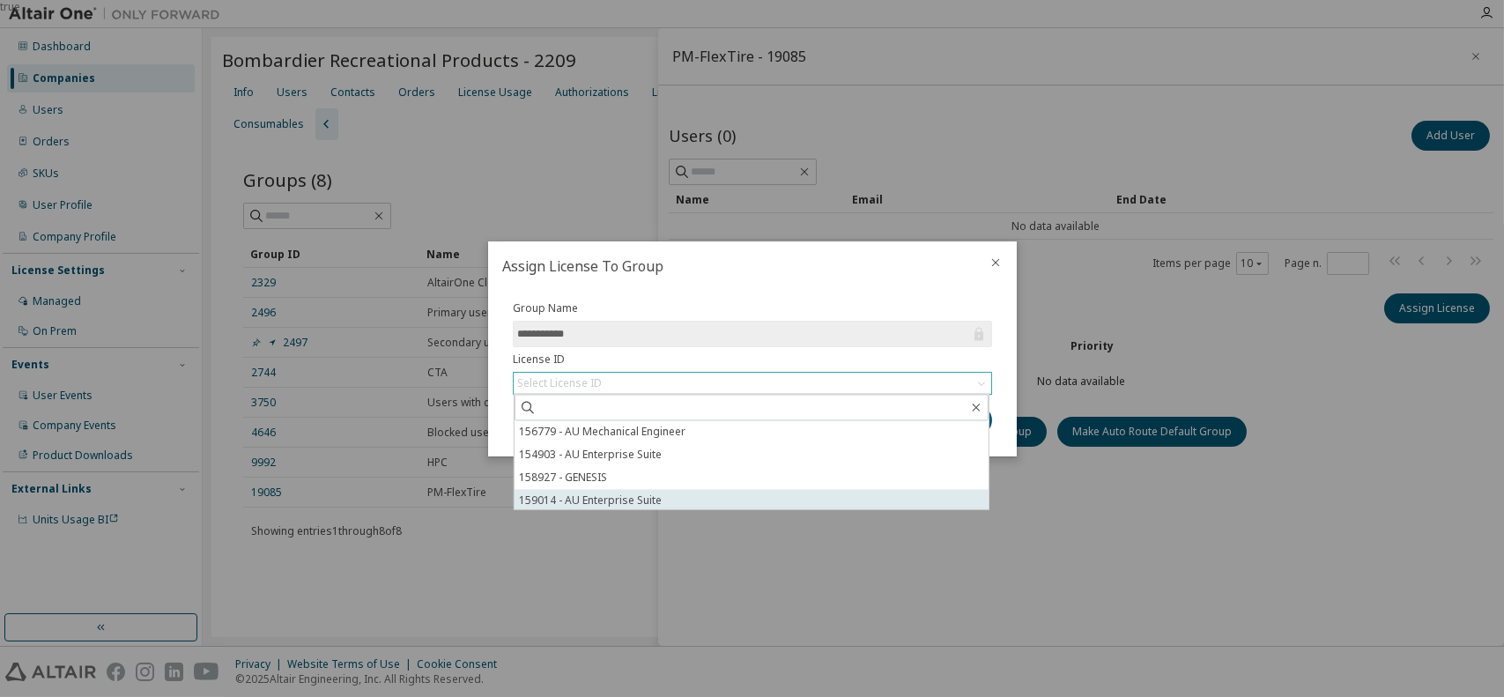
click at [617, 500] on li "159014 - AU Enterprise Suite" at bounding box center [751, 500] width 474 height 23
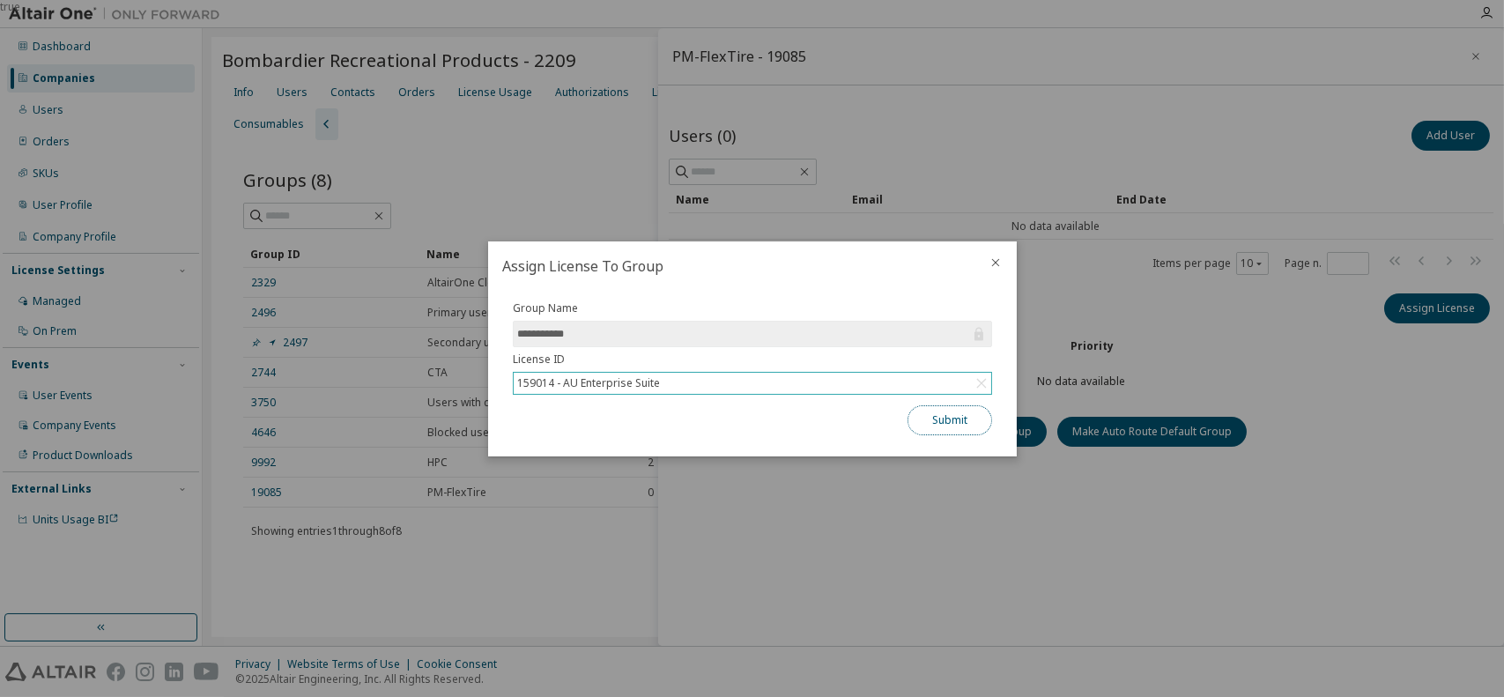
click at [945, 411] on button "Submit" at bounding box center [950, 420] width 85 height 30
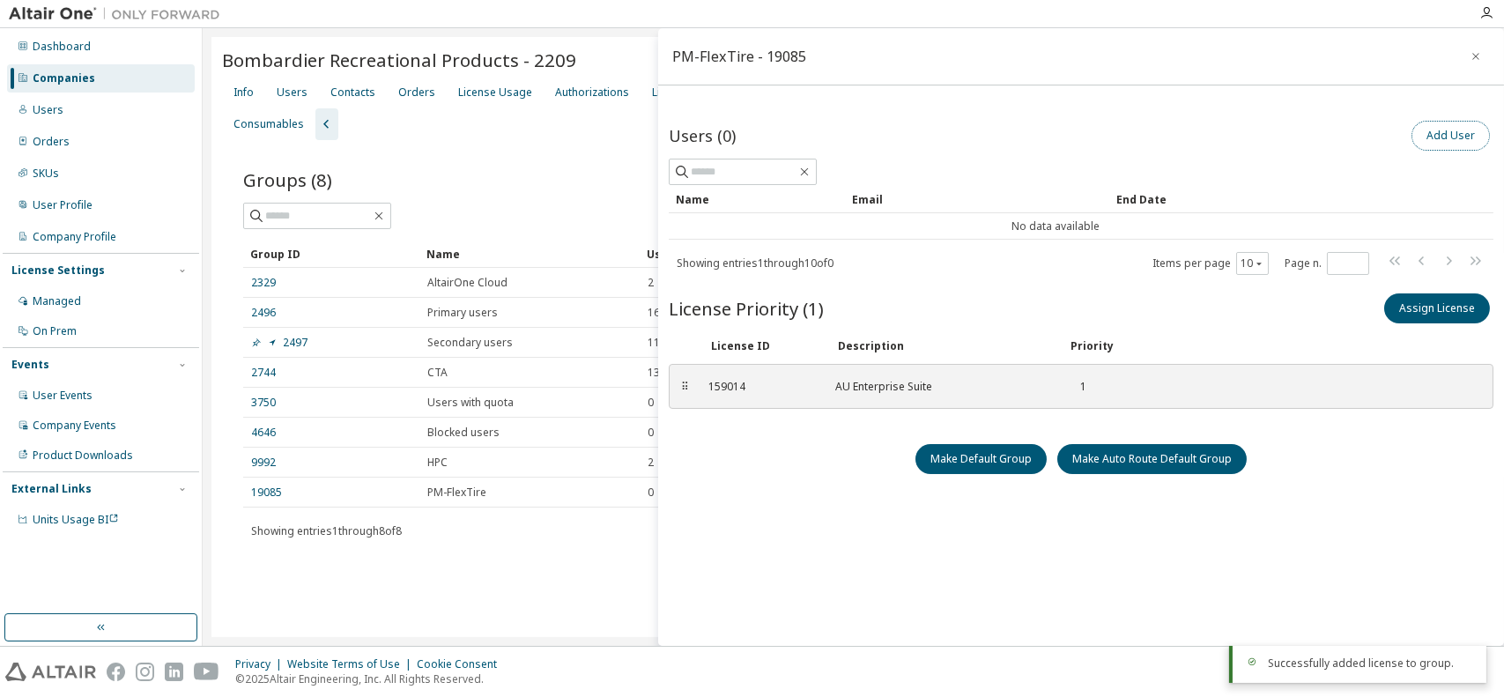
click at [1427, 134] on button "Add User" at bounding box center [1451, 136] width 78 height 30
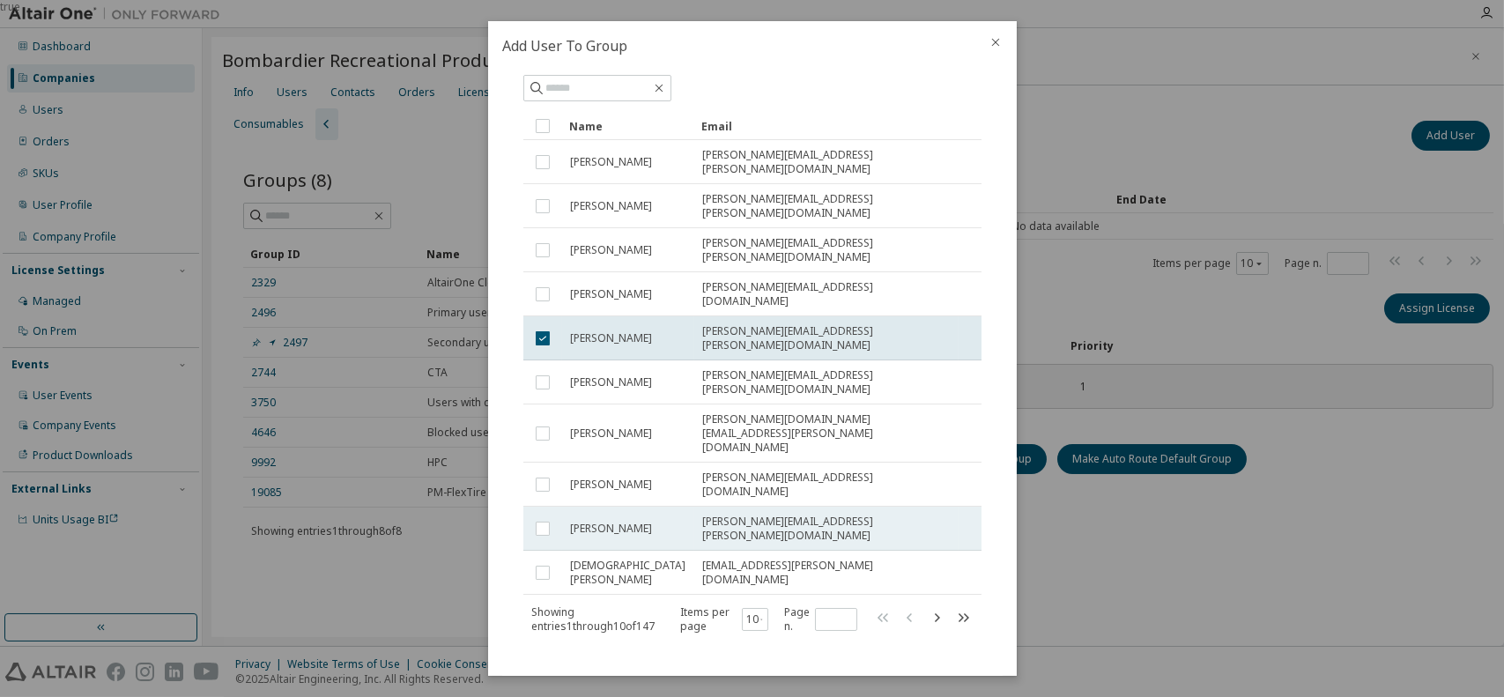
scroll to position [153, 0]
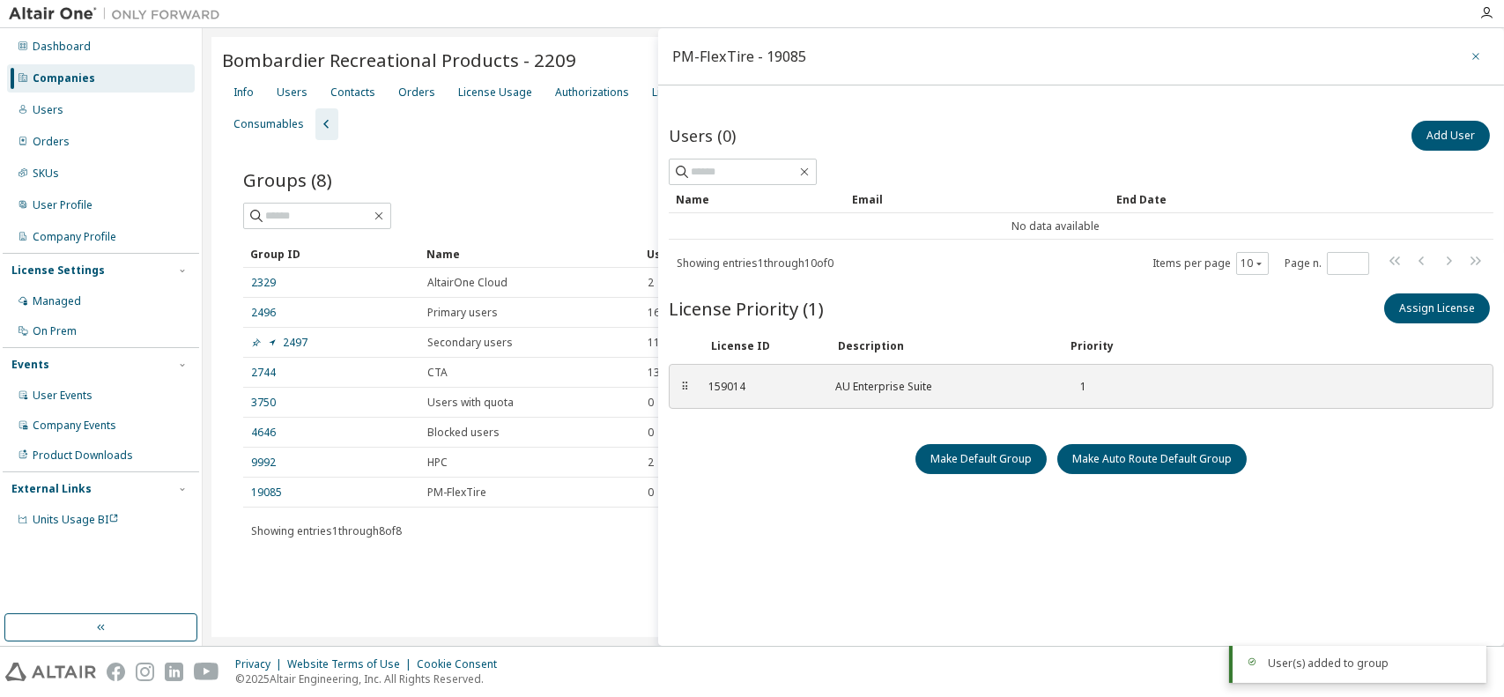
click at [1470, 57] on icon "button" at bounding box center [1476, 56] width 12 height 14
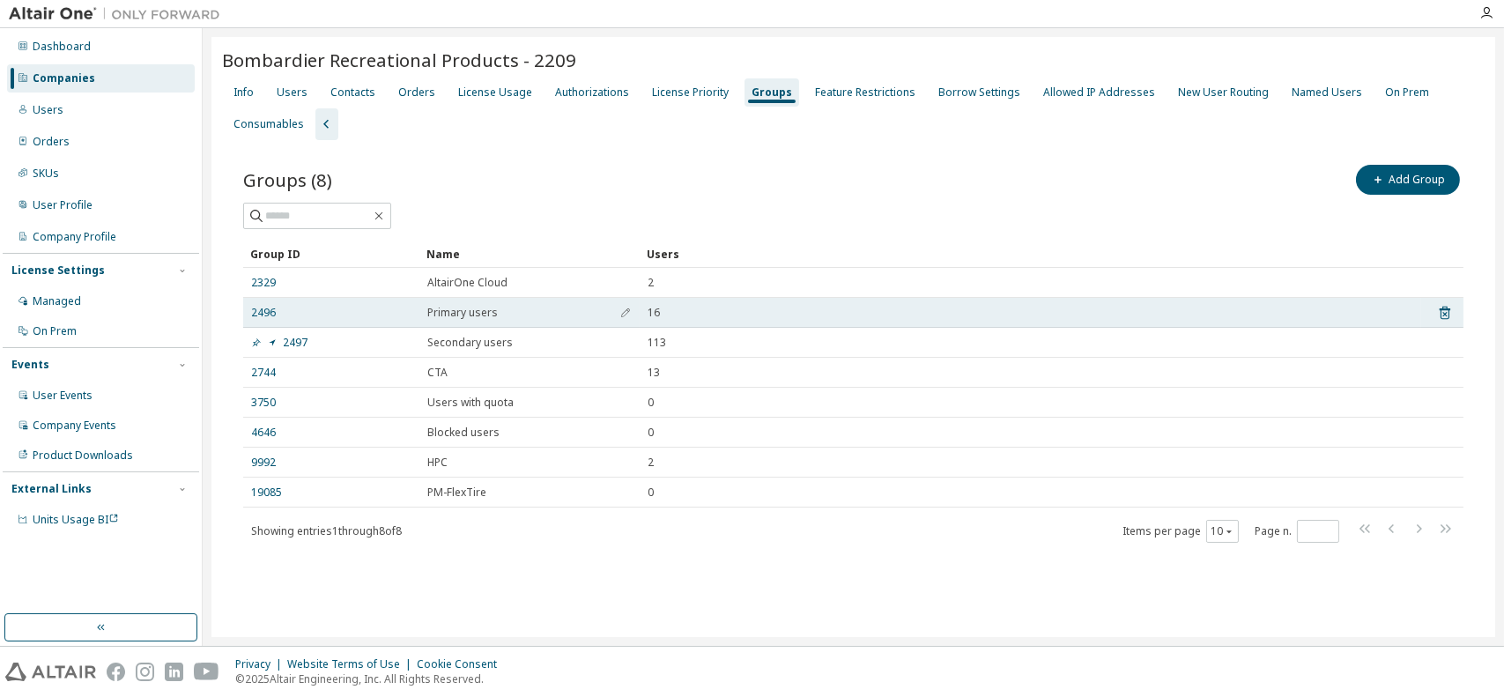
click at [275, 315] on link "2496" at bounding box center [263, 313] width 25 height 14
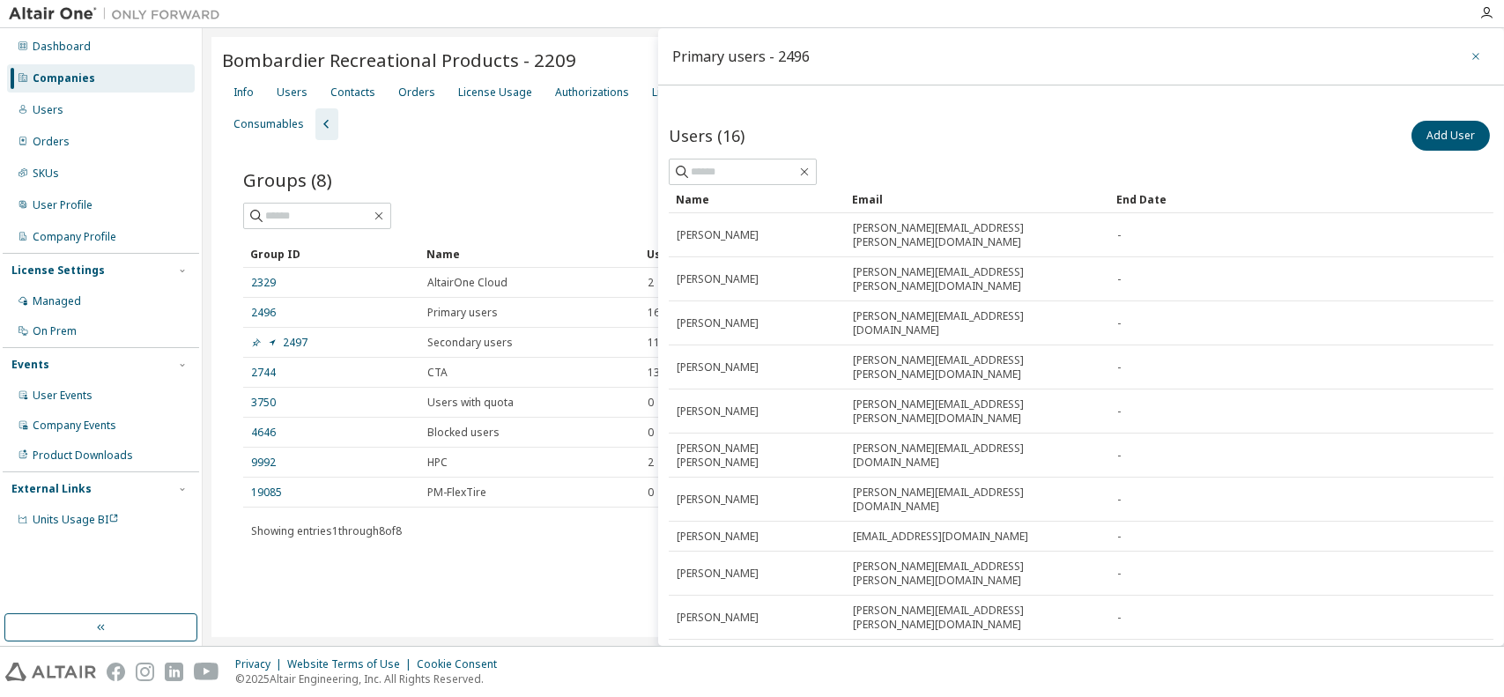
click at [1470, 53] on icon "button" at bounding box center [1476, 56] width 12 height 14
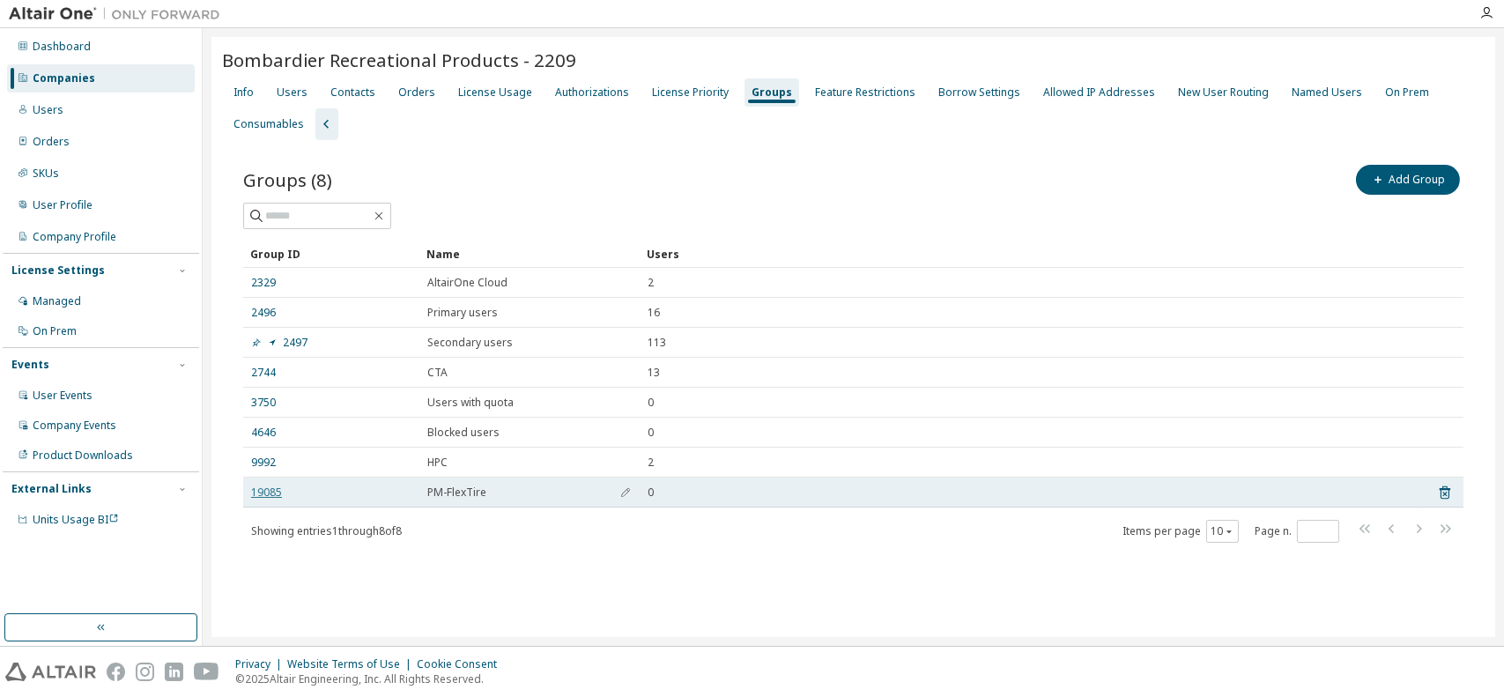
click at [278, 493] on link "19085" at bounding box center [266, 493] width 31 height 14
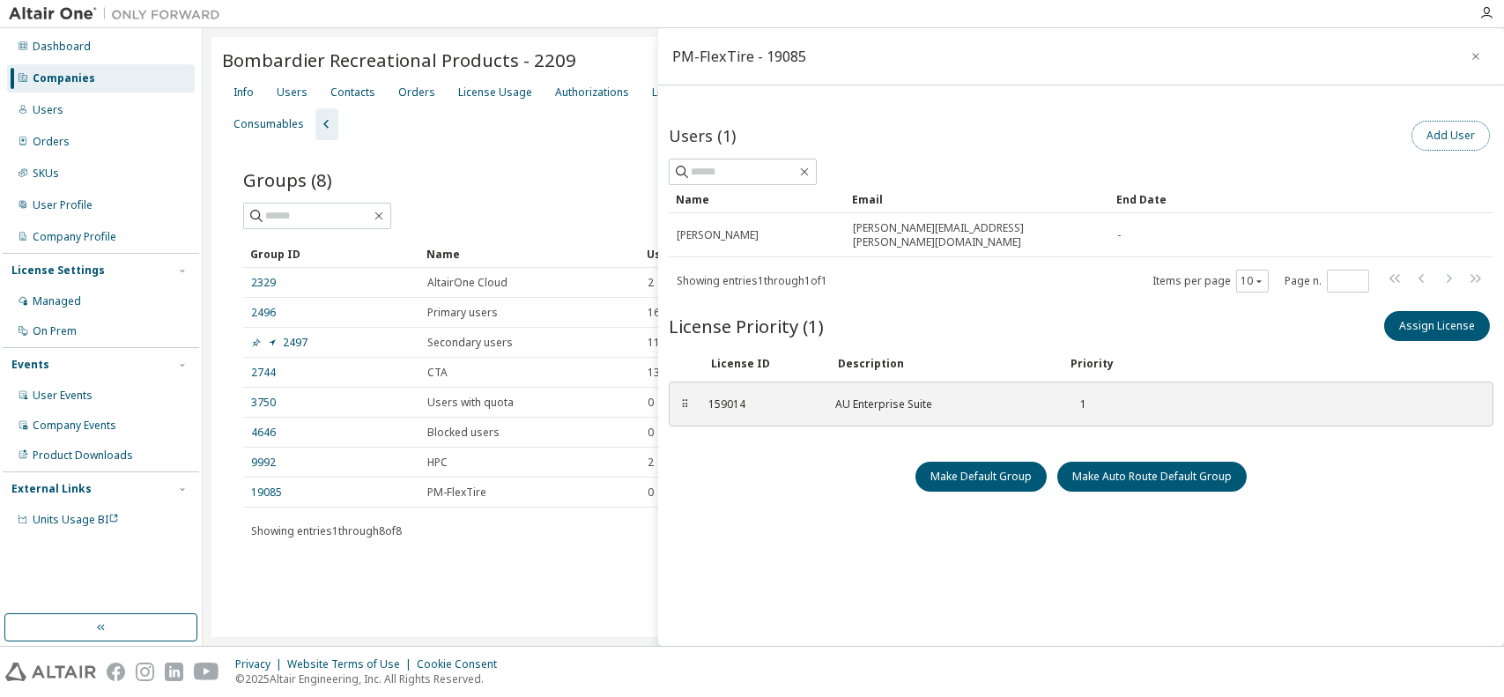
click at [1445, 136] on button "Add User" at bounding box center [1451, 136] width 78 height 30
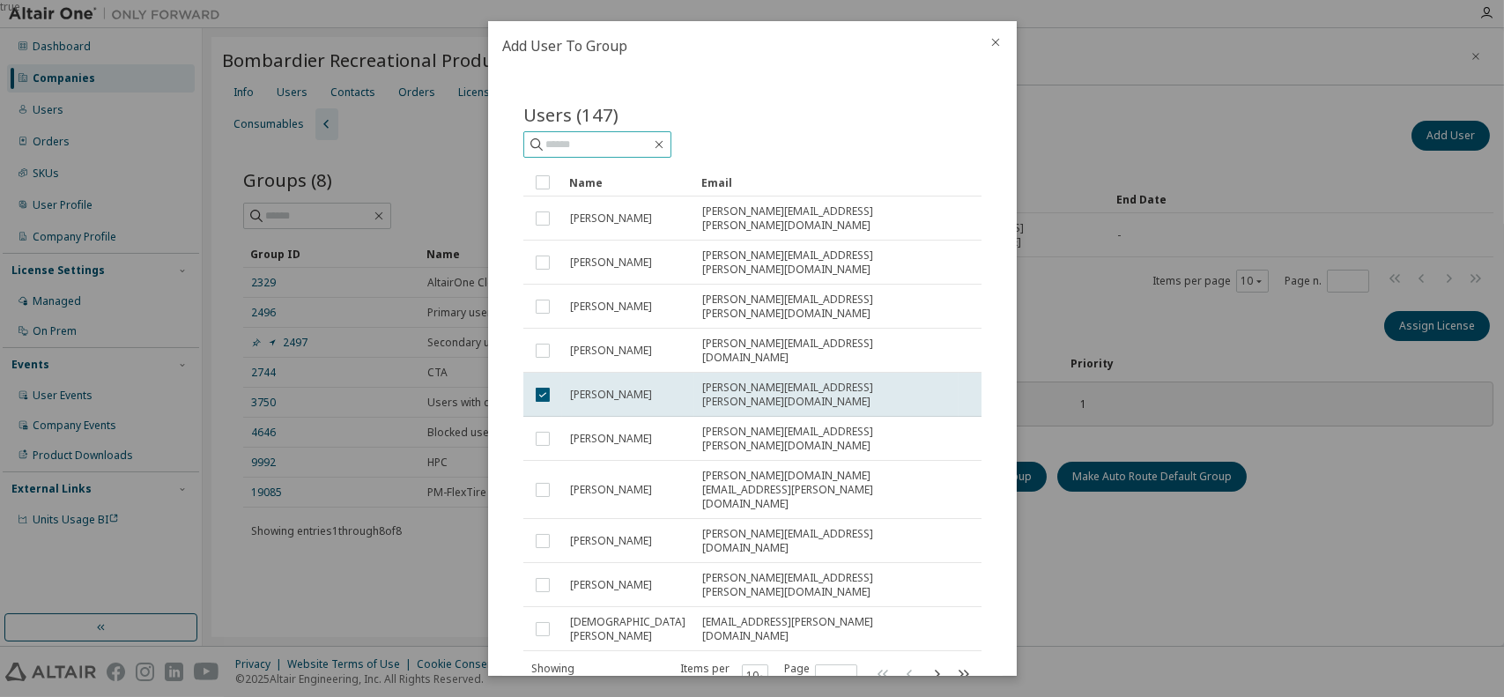
click at [644, 151] on input "text" at bounding box center [598, 145] width 106 height 18
type input "******"
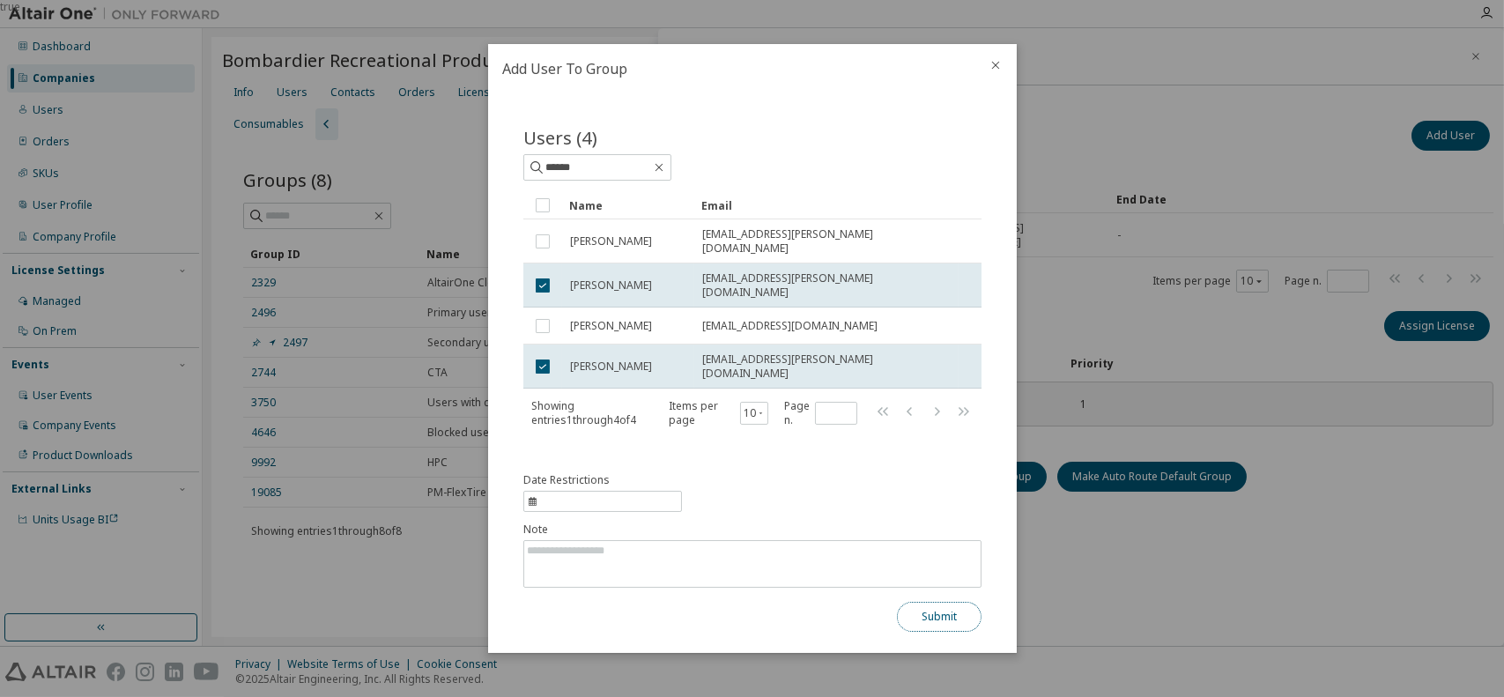
click at [934, 609] on button "Submit" at bounding box center [939, 617] width 85 height 30
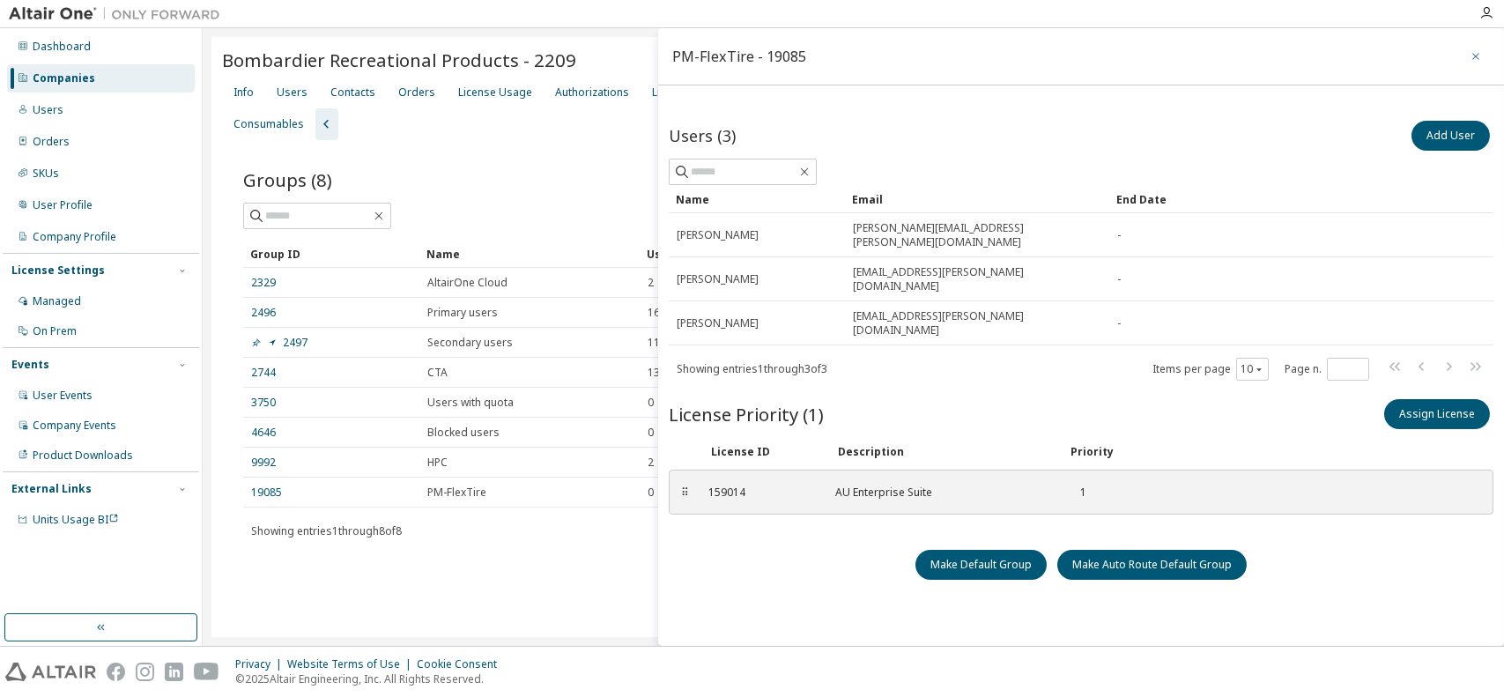
click at [1471, 56] on icon "button" at bounding box center [1476, 56] width 12 height 14
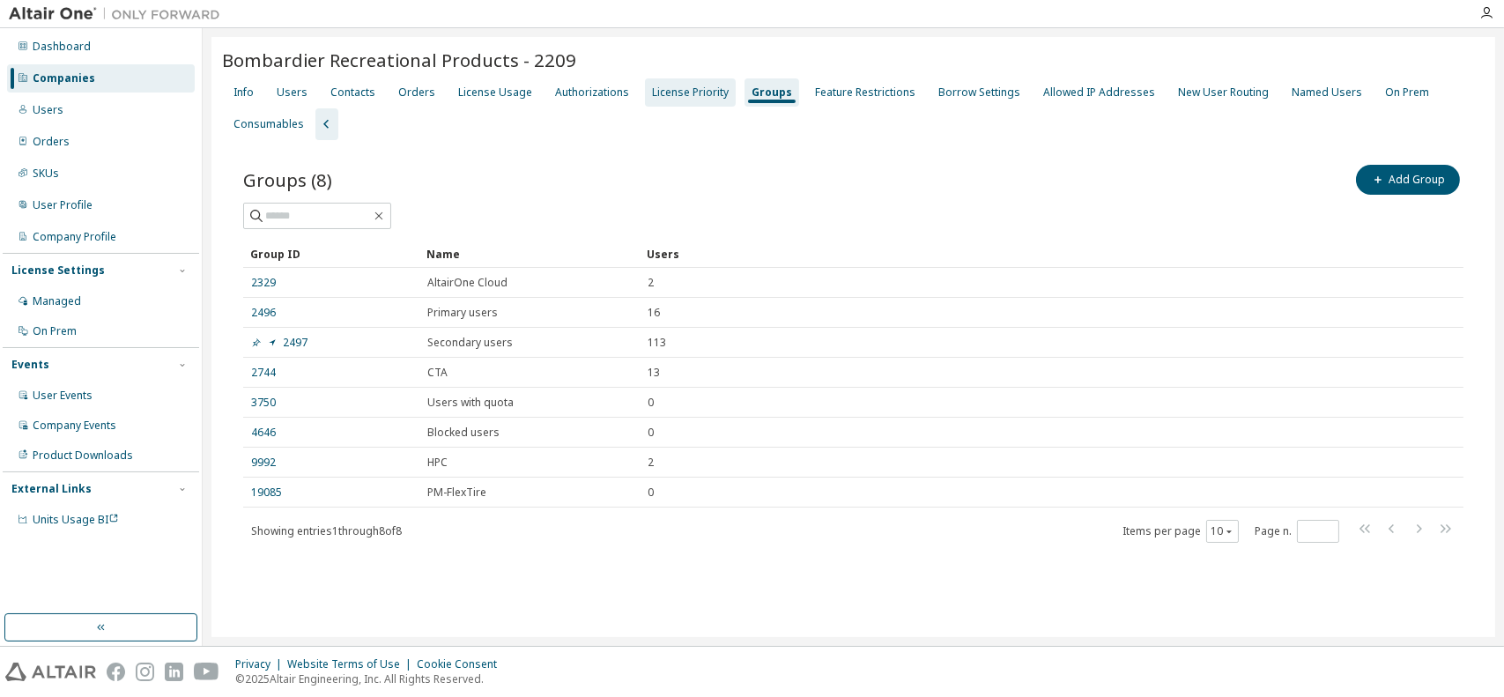
click at [693, 94] on div "License Priority" at bounding box center [690, 92] width 77 height 14
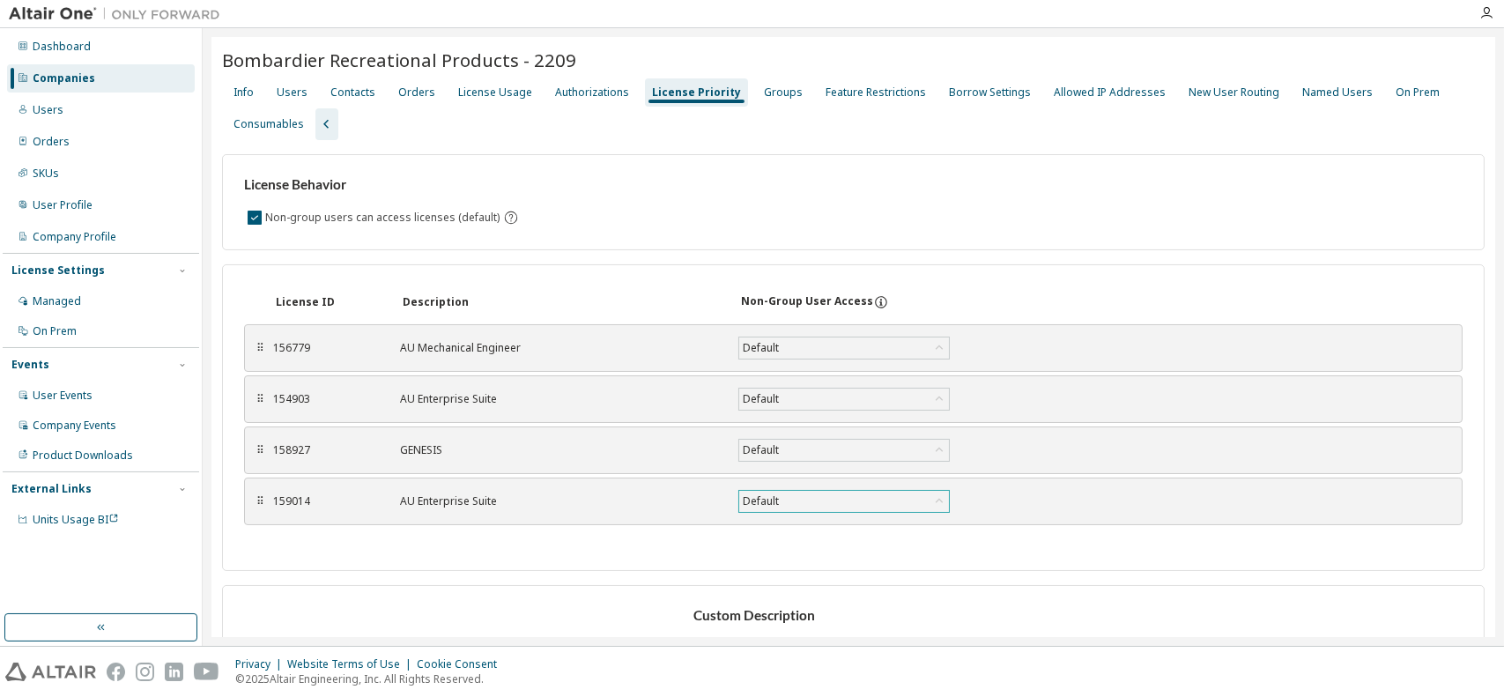
click at [935, 495] on icon at bounding box center [939, 502] width 18 height 18
click at [805, 557] on li "False" at bounding box center [843, 568] width 206 height 23
click at [1014, 503] on button "Save" at bounding box center [1013, 501] width 85 height 30
click at [775, 86] on div "Groups" at bounding box center [783, 92] width 39 height 14
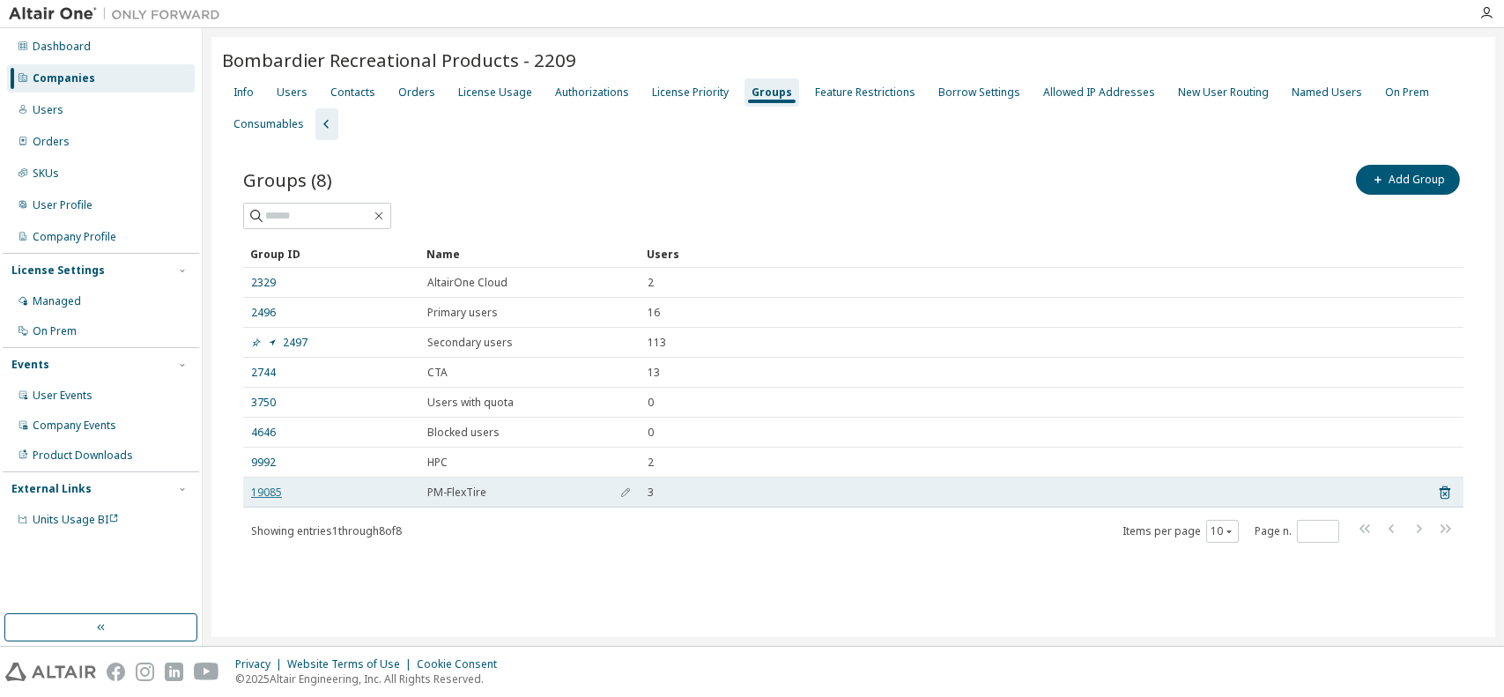
click at [268, 489] on link "19085" at bounding box center [266, 493] width 31 height 14
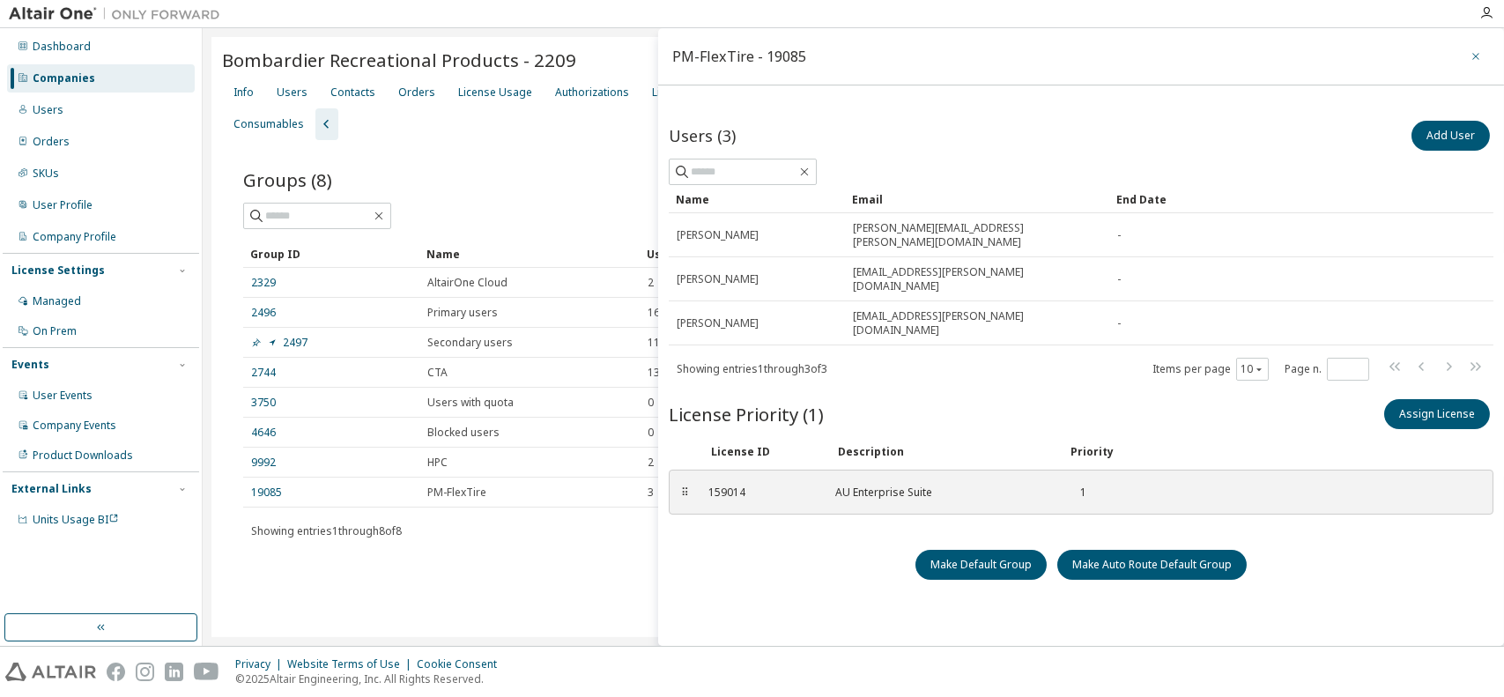
click at [1462, 55] on button "button" at bounding box center [1476, 56] width 28 height 28
